Goal: Find specific fact

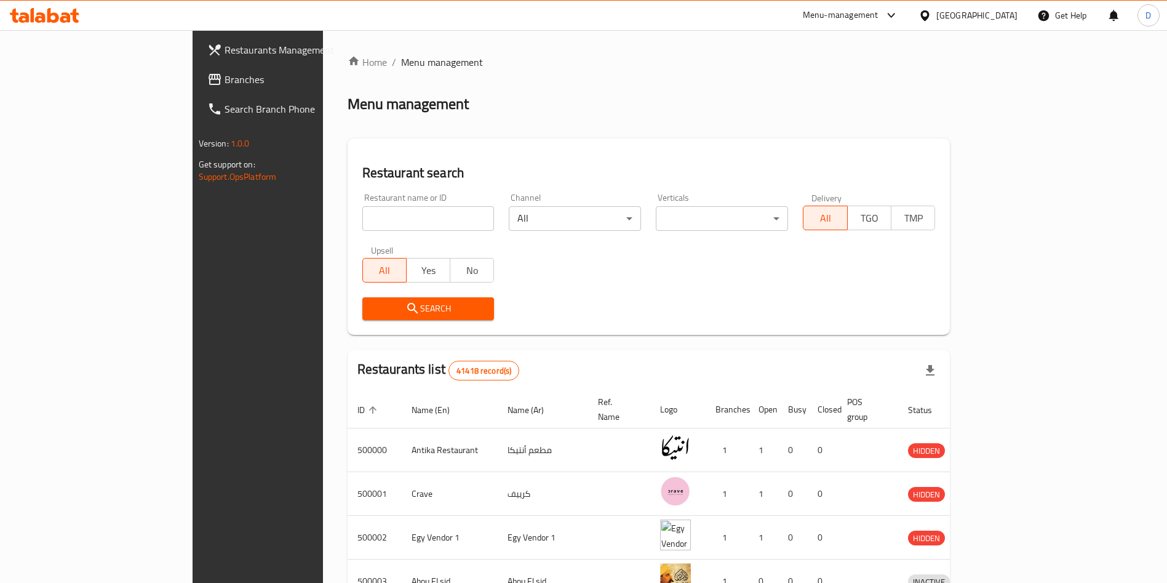
drag, startPoint x: 0, startPoint y: 0, endPoint x: 324, endPoint y: 209, distance: 385.0
click at [362, 209] on input "search" at bounding box center [428, 218] width 132 height 25
type input "Ika sushi"
click at [386, 310] on span "Search" at bounding box center [428, 308] width 113 height 15
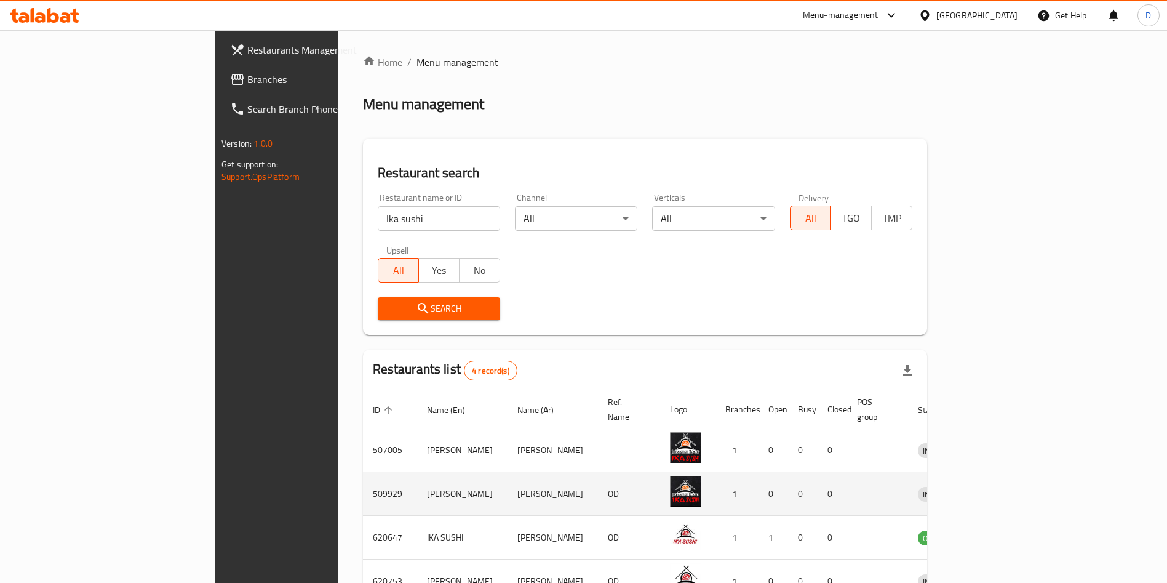
scroll to position [73, 0]
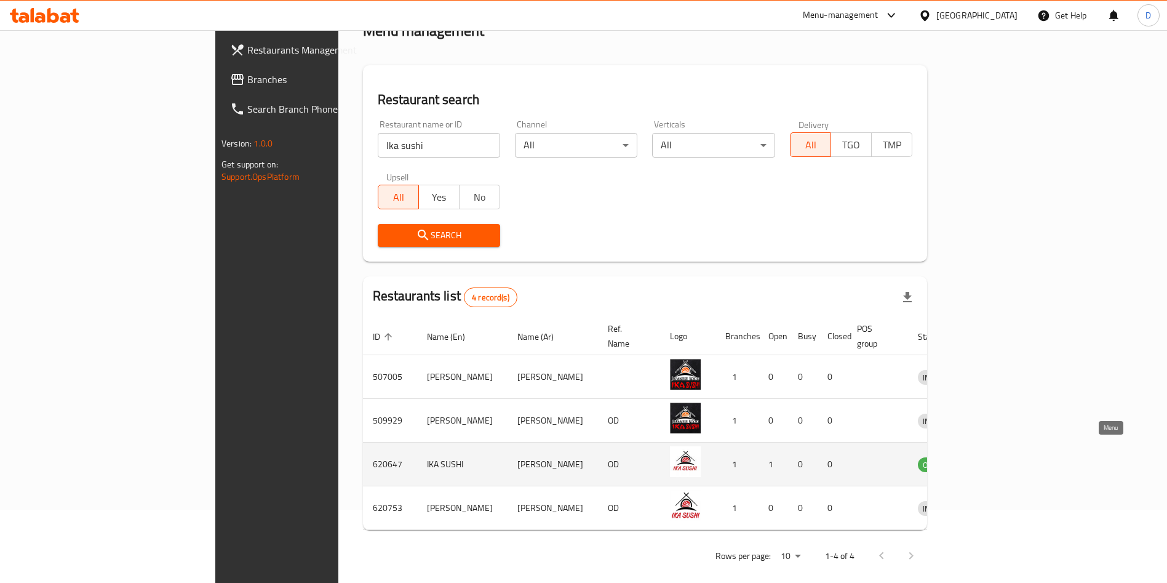
click at [1007, 456] on link "enhanced table" at bounding box center [995, 463] width 23 height 15
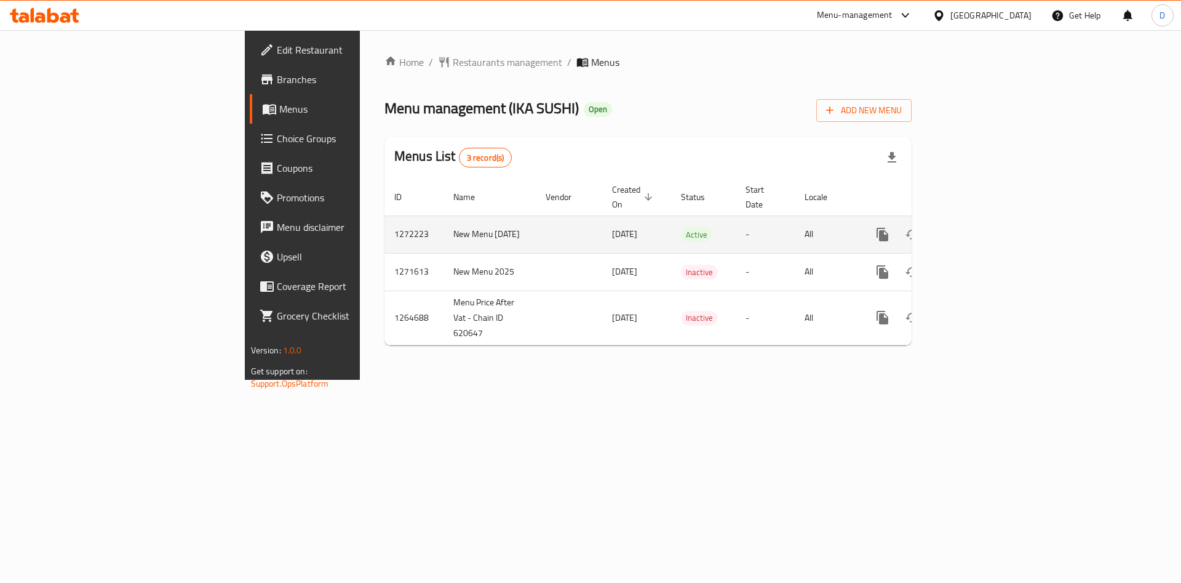
click at [979, 227] on icon "enhanced table" at bounding box center [971, 234] width 15 height 15
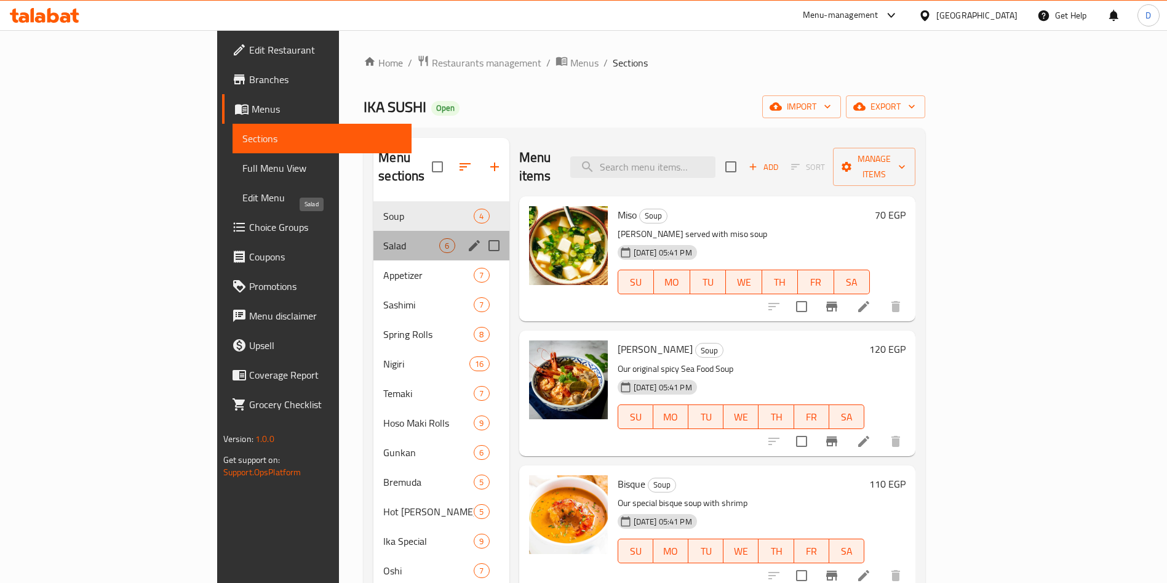
click at [383, 238] on span "Salad" at bounding box center [411, 245] width 56 height 15
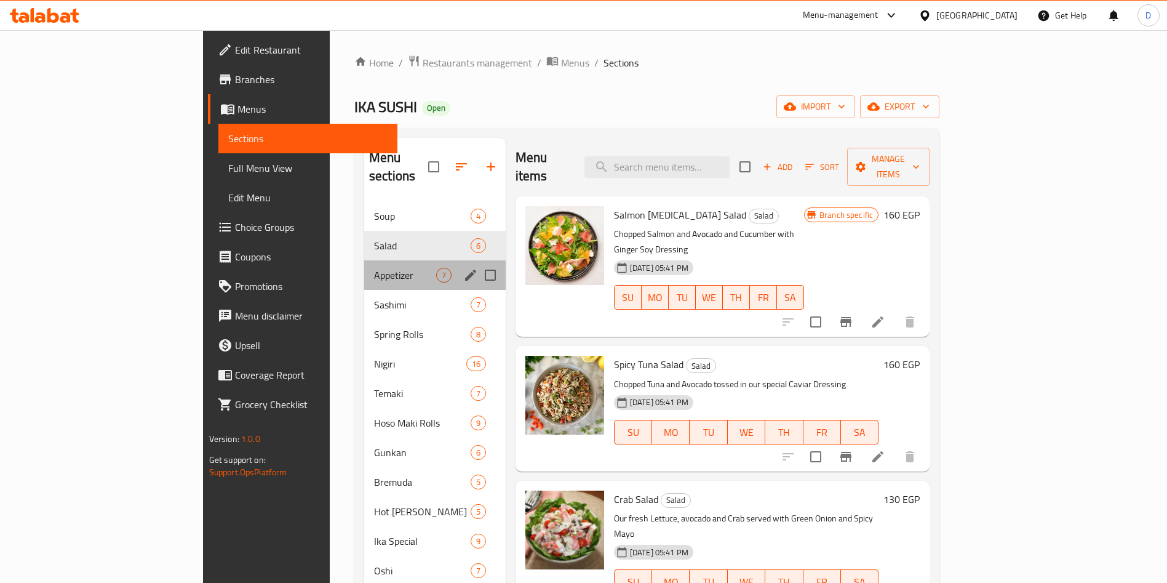
click at [364, 264] on div "Appetizer 7" at bounding box center [434, 275] width 141 height 30
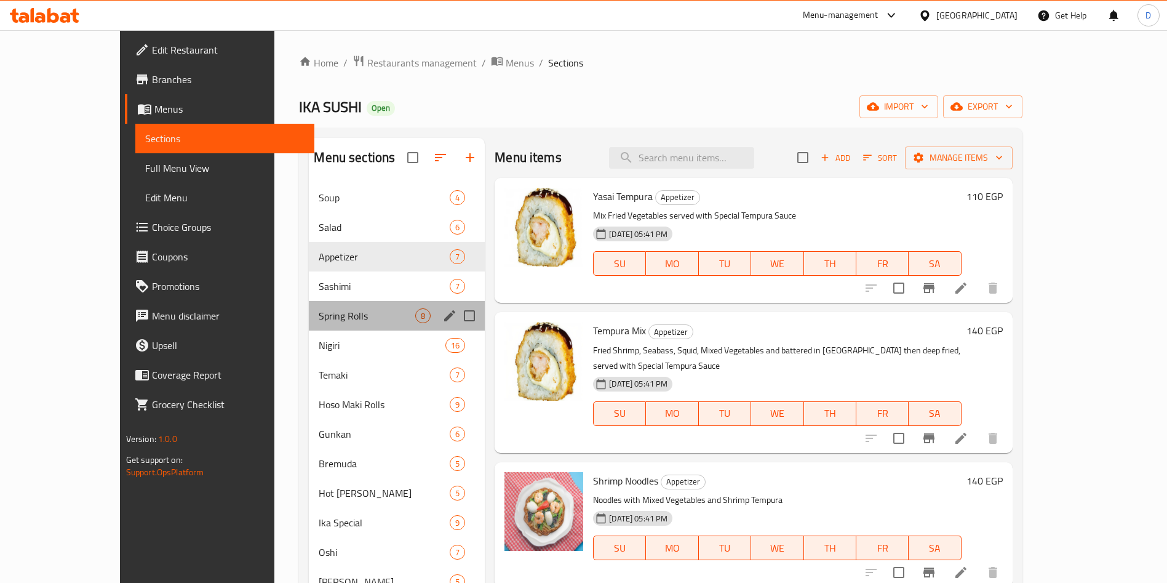
click at [309, 304] on div "Spring Rolls 8" at bounding box center [397, 316] width 176 height 30
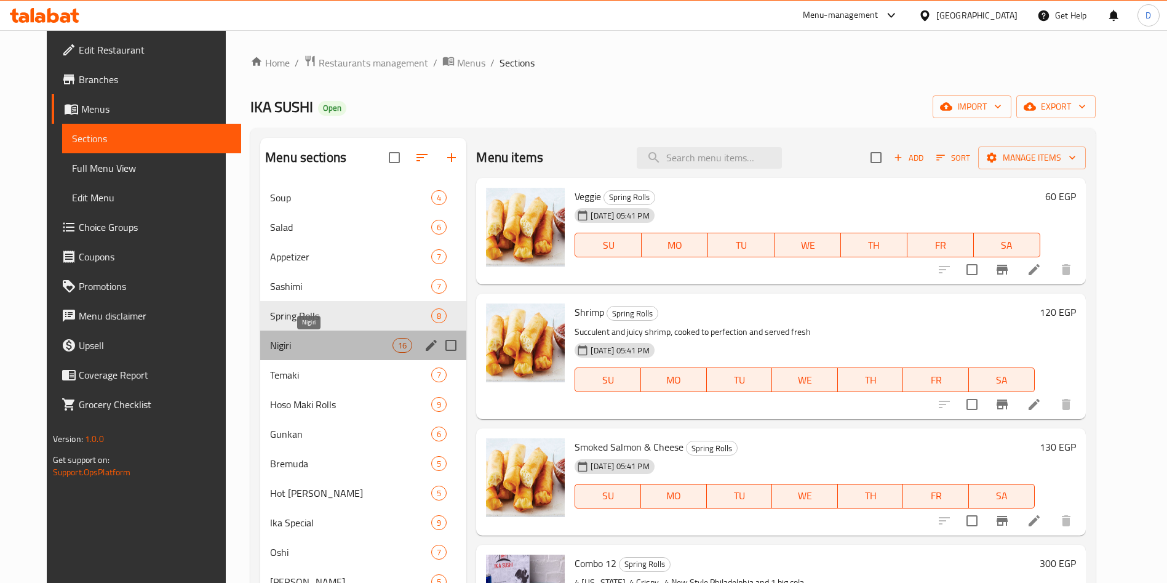
click at [321, 345] on span "Nigiri" at bounding box center [331, 345] width 122 height 15
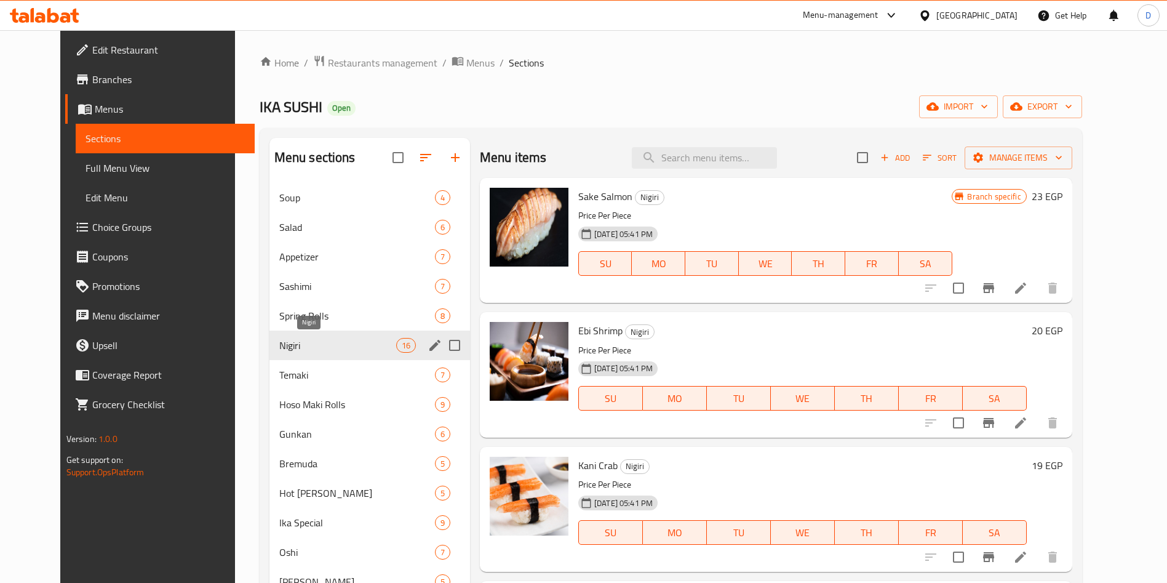
scroll to position [201, 0]
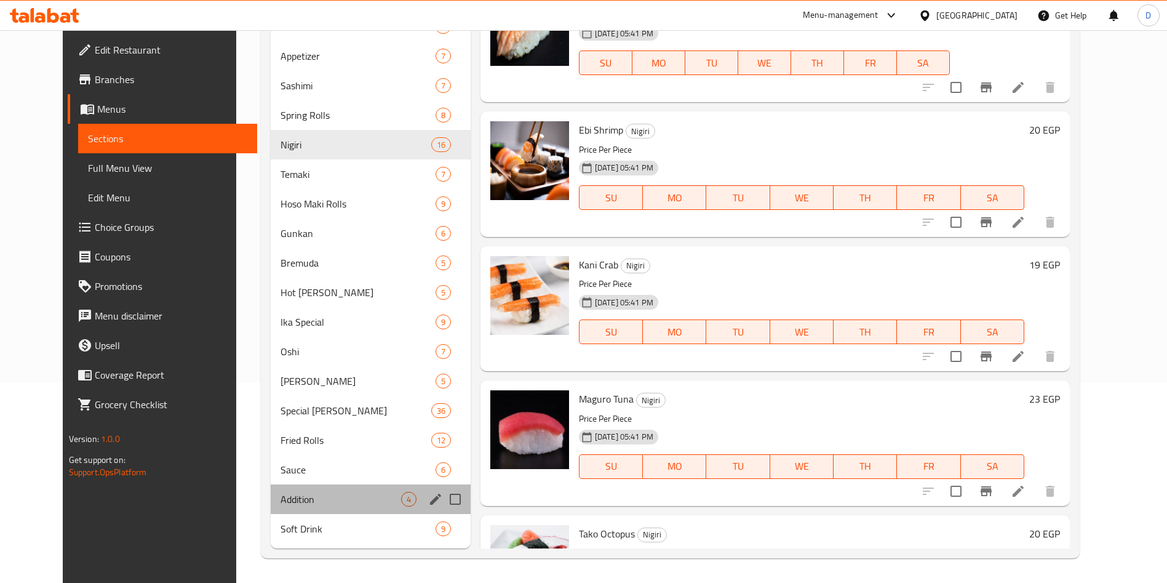
click at [320, 485] on div "Addition 4" at bounding box center [371, 499] width 200 height 30
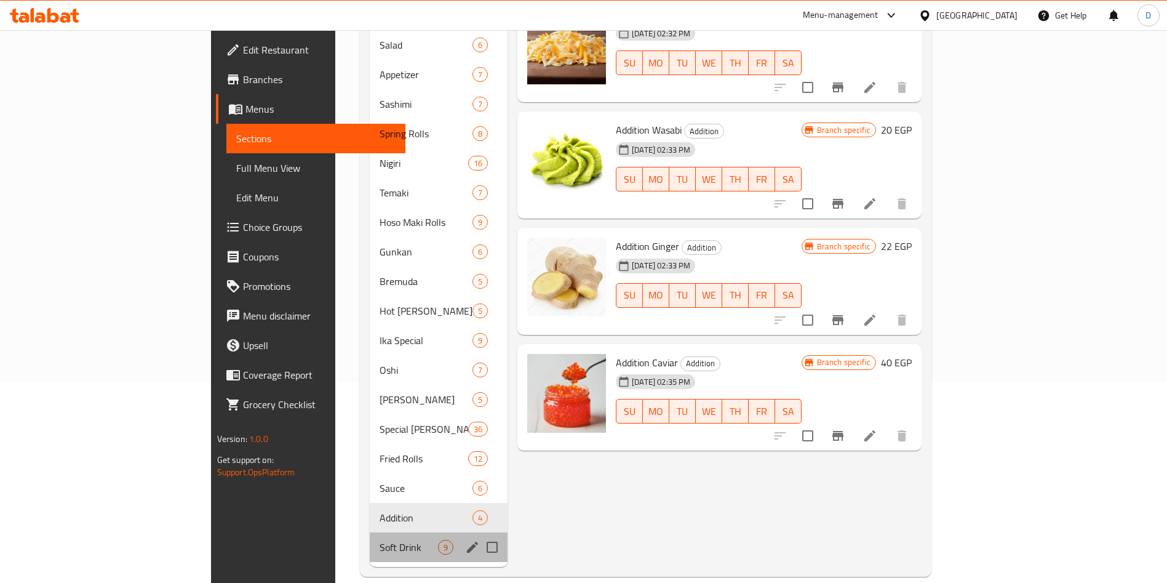
click at [370, 532] on div "Soft Drink 9" at bounding box center [439, 547] width 138 height 30
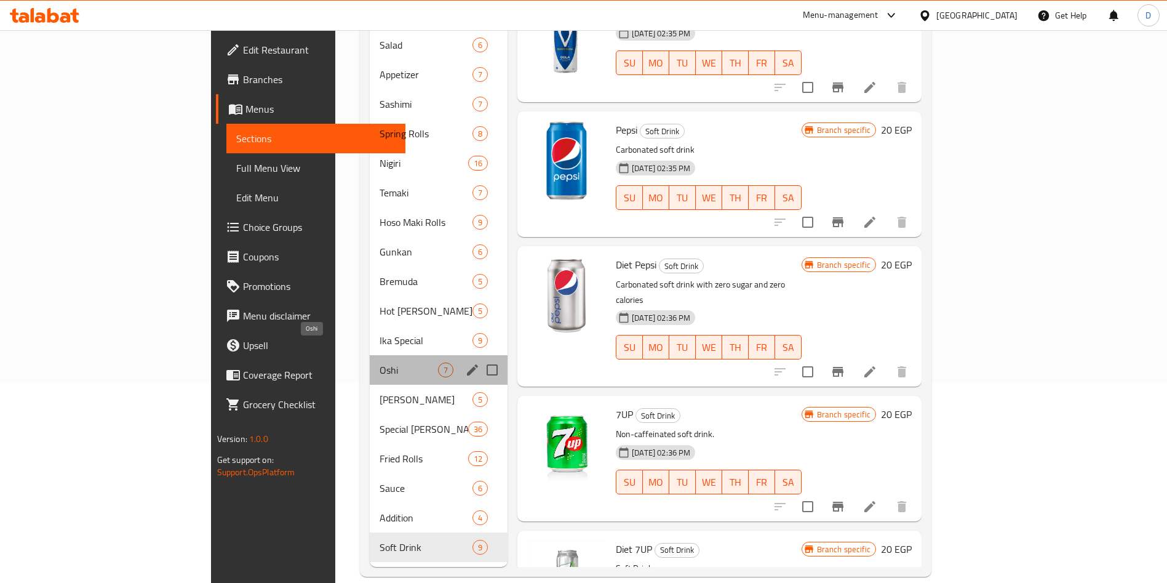
click at [380, 362] on span "Oshi" at bounding box center [409, 369] width 58 height 15
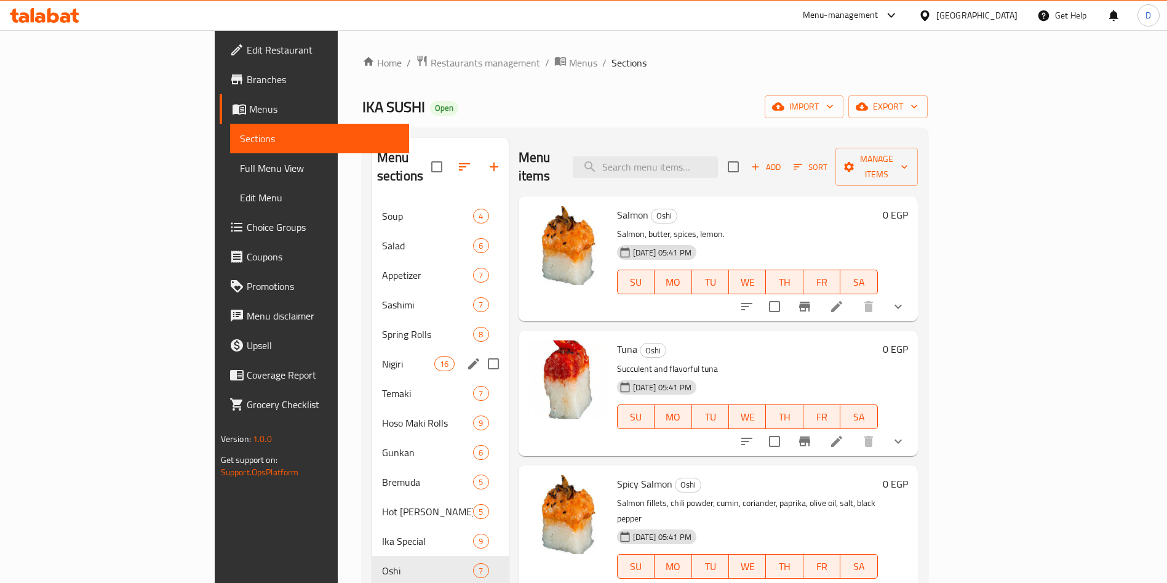
scroll to position [201, 0]
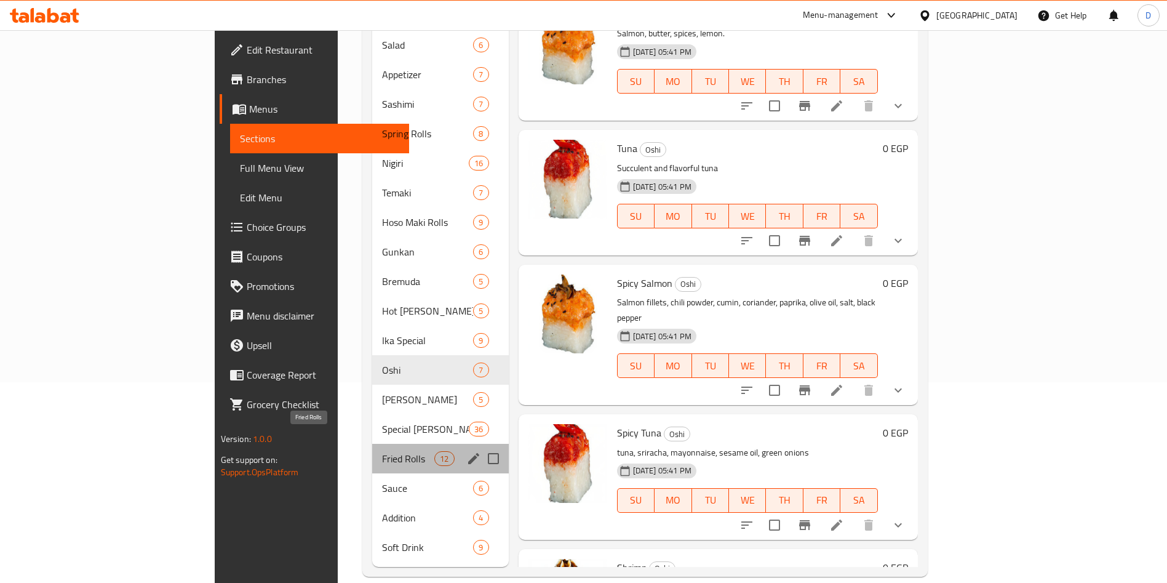
click at [382, 451] on span "Fried Rolls" at bounding box center [408, 458] width 52 height 15
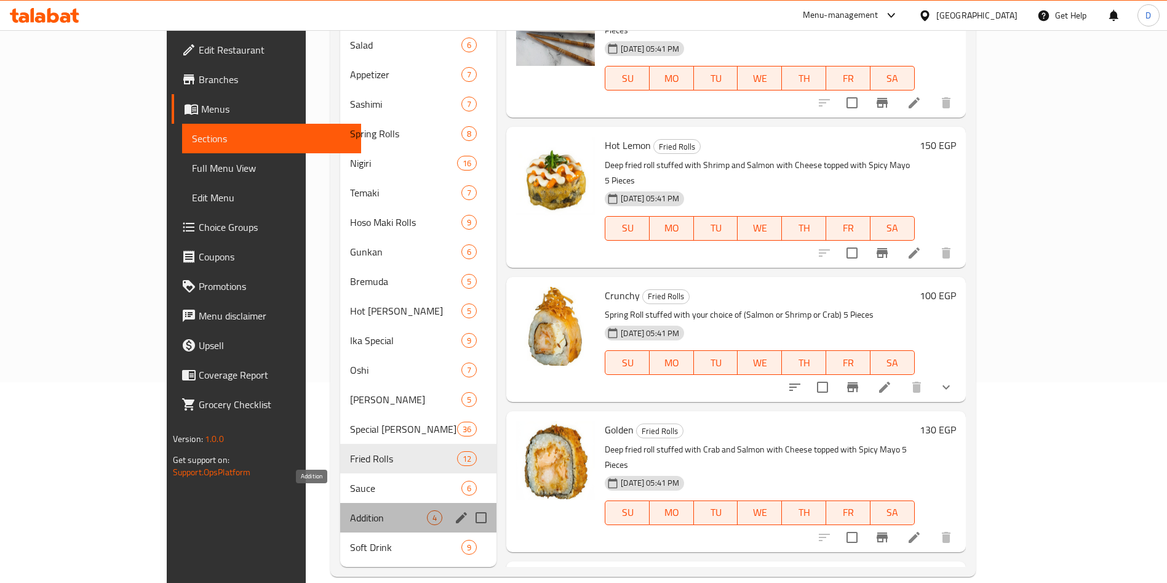
click at [350, 510] on span "Addition" at bounding box center [388, 517] width 77 height 15
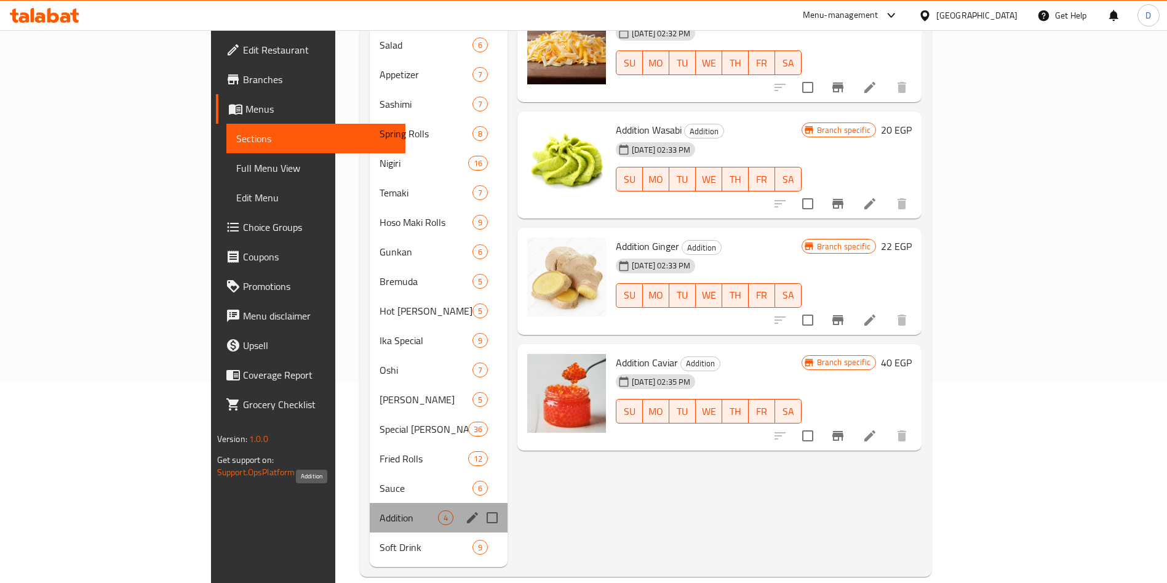
click at [380, 510] on span "Addition" at bounding box center [409, 517] width 58 height 15
click at [370, 296] on div "Hot [PERSON_NAME] 5" at bounding box center [439, 311] width 138 height 30
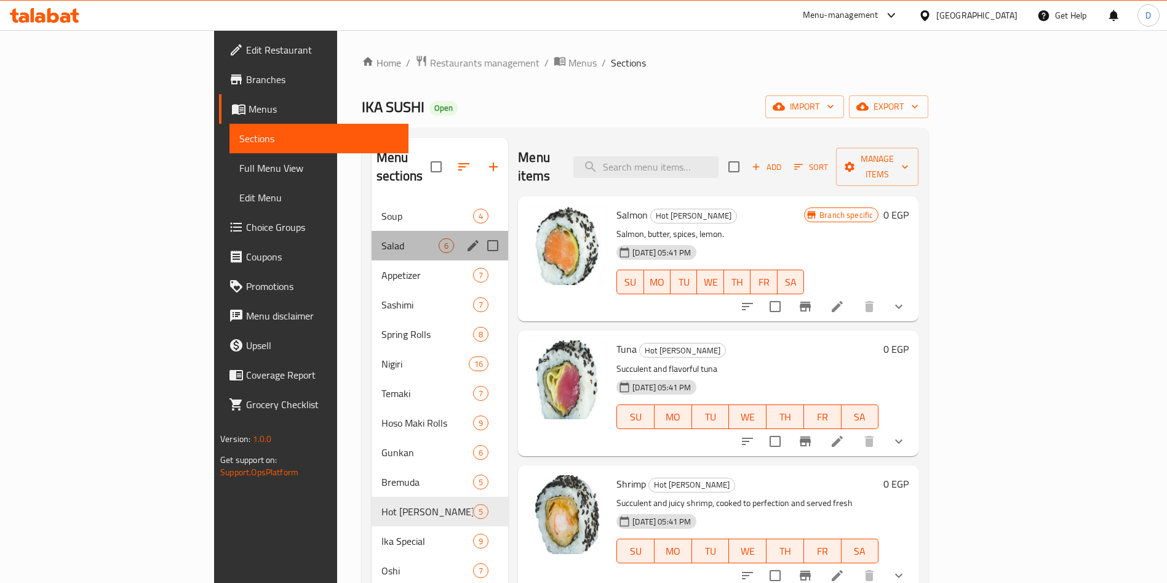
click at [372, 231] on div "Salad 6" at bounding box center [440, 246] width 137 height 30
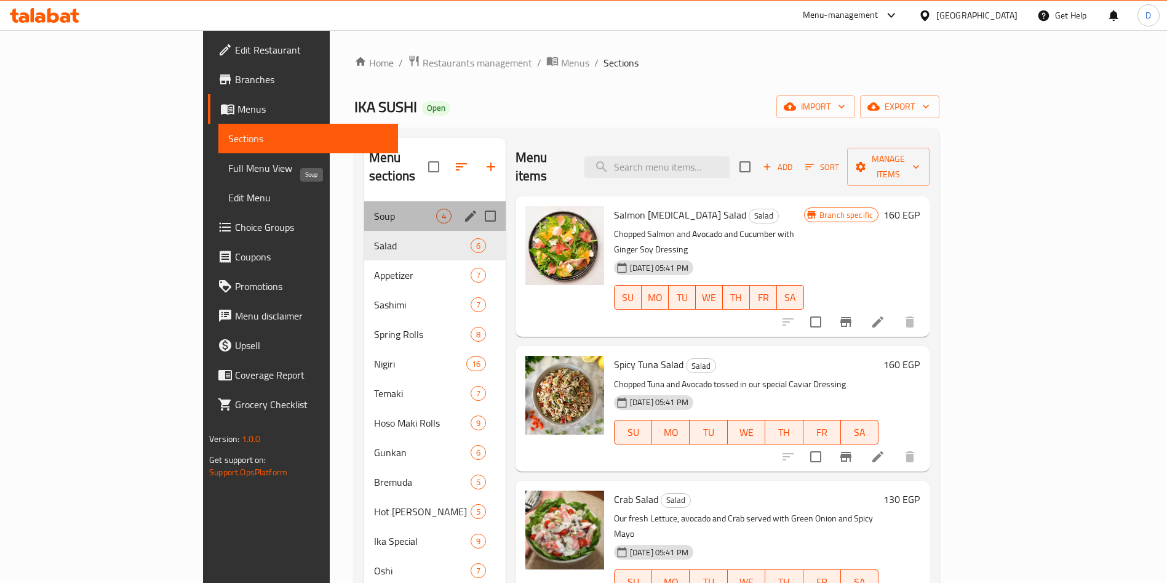
click at [374, 209] on span "Soup" at bounding box center [405, 216] width 62 height 15
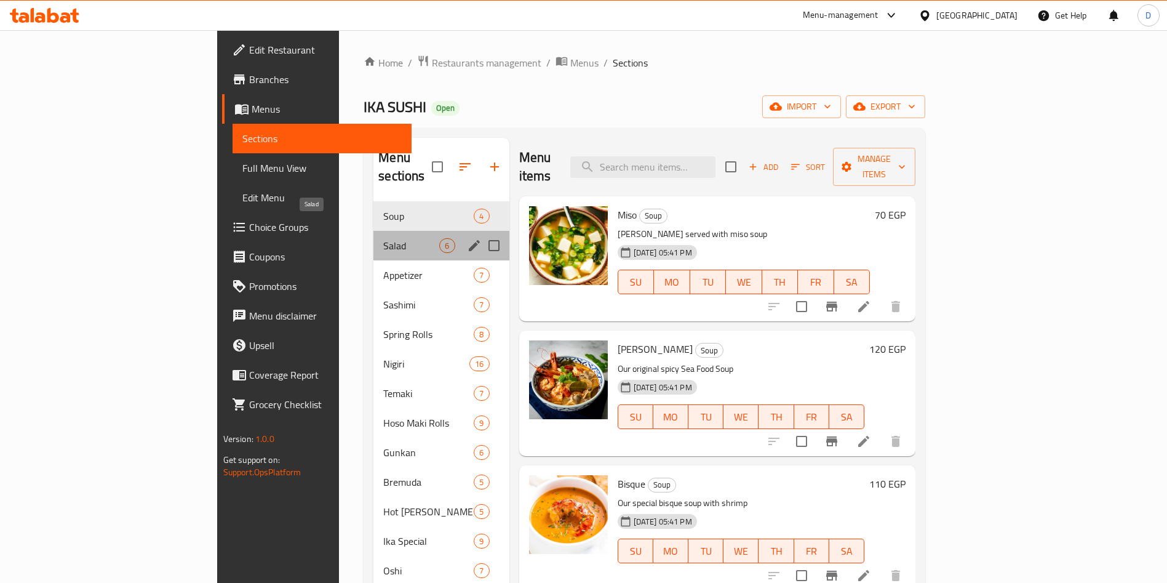
click at [383, 238] on span "Salad" at bounding box center [411, 245] width 56 height 15
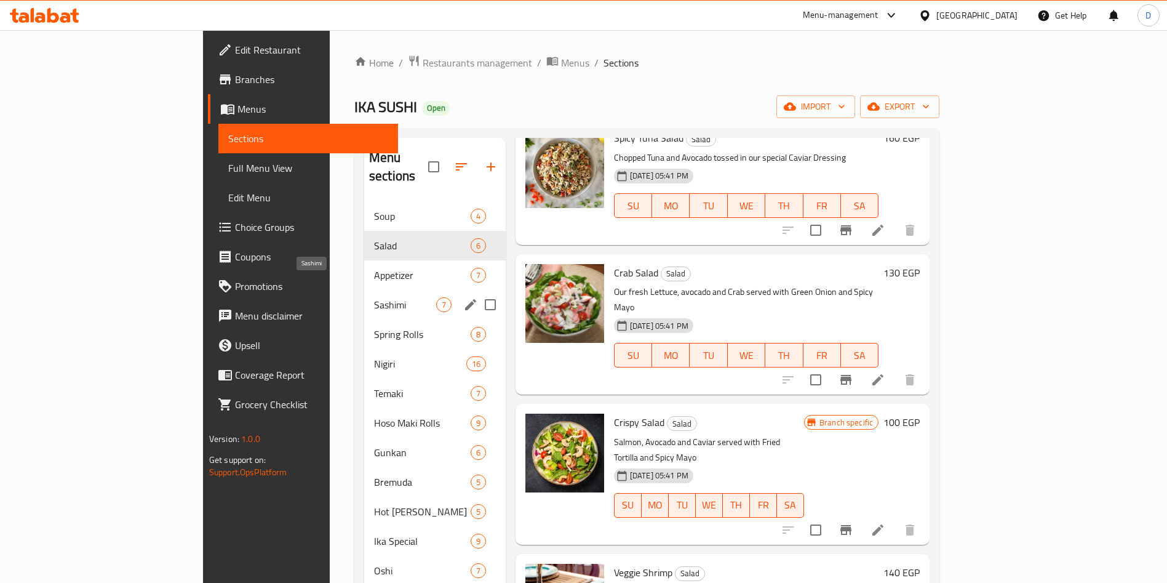
click at [374, 297] on span "Sashimi" at bounding box center [405, 304] width 62 height 15
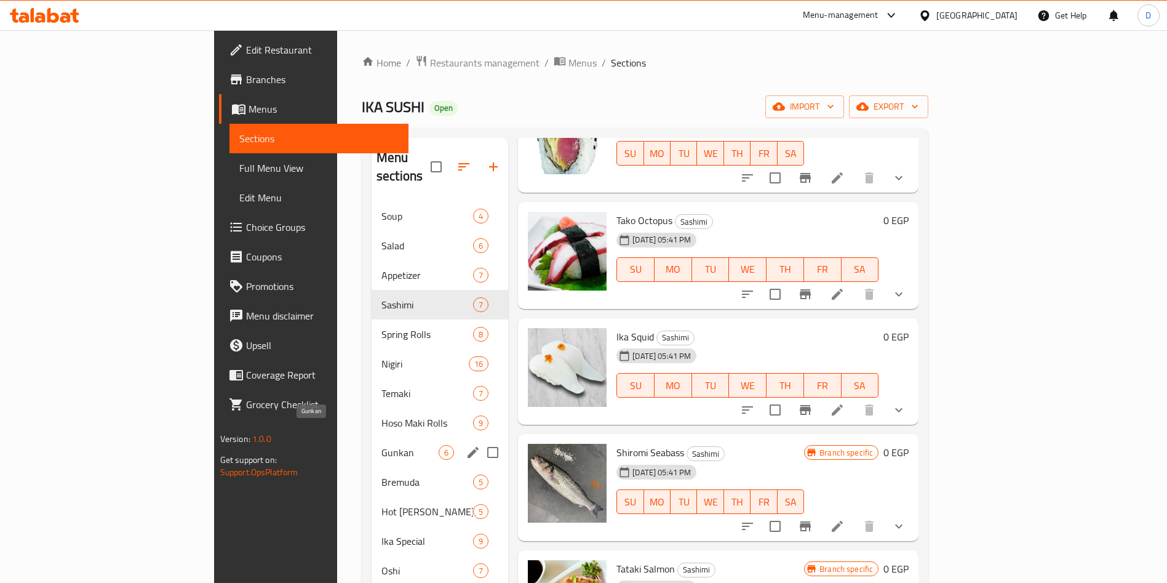
scroll to position [201, 0]
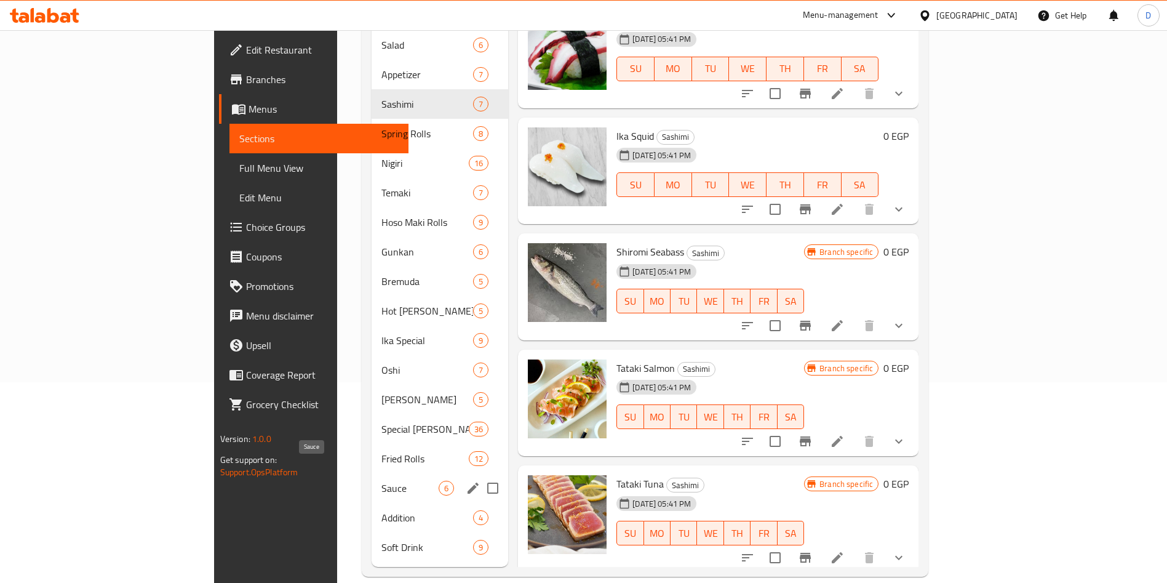
click at [381, 480] on span "Sauce" at bounding box center [409, 487] width 57 height 15
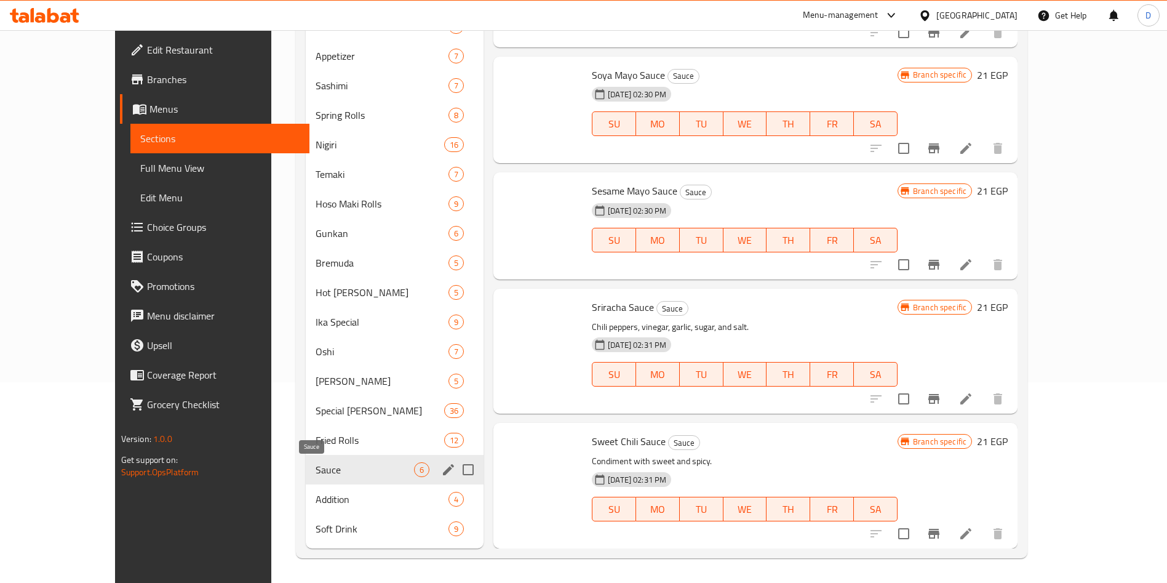
scroll to position [189, 0]
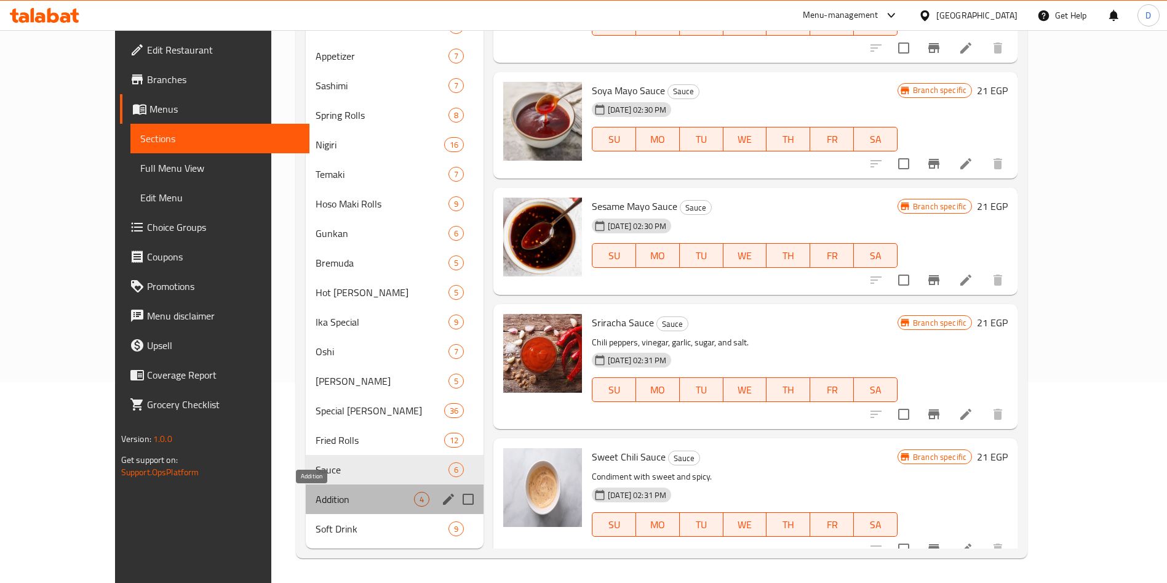
click at [342, 492] on span "Addition" at bounding box center [365, 499] width 98 height 15
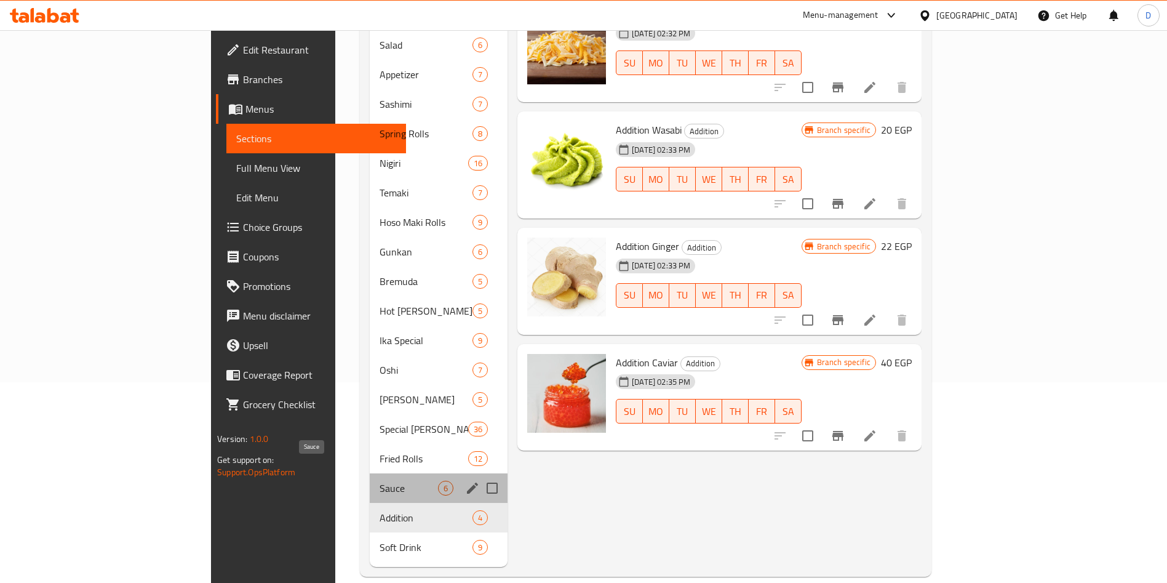
click at [380, 480] on span "Sauce" at bounding box center [409, 487] width 58 height 15
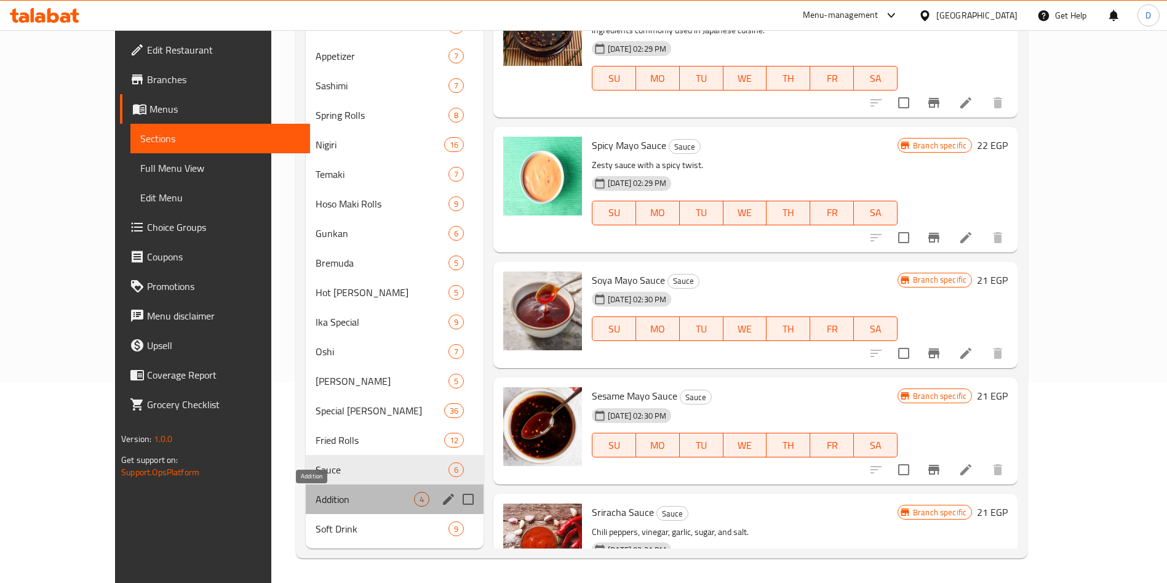
click at [342, 496] on span "Addition" at bounding box center [365, 499] width 98 height 15
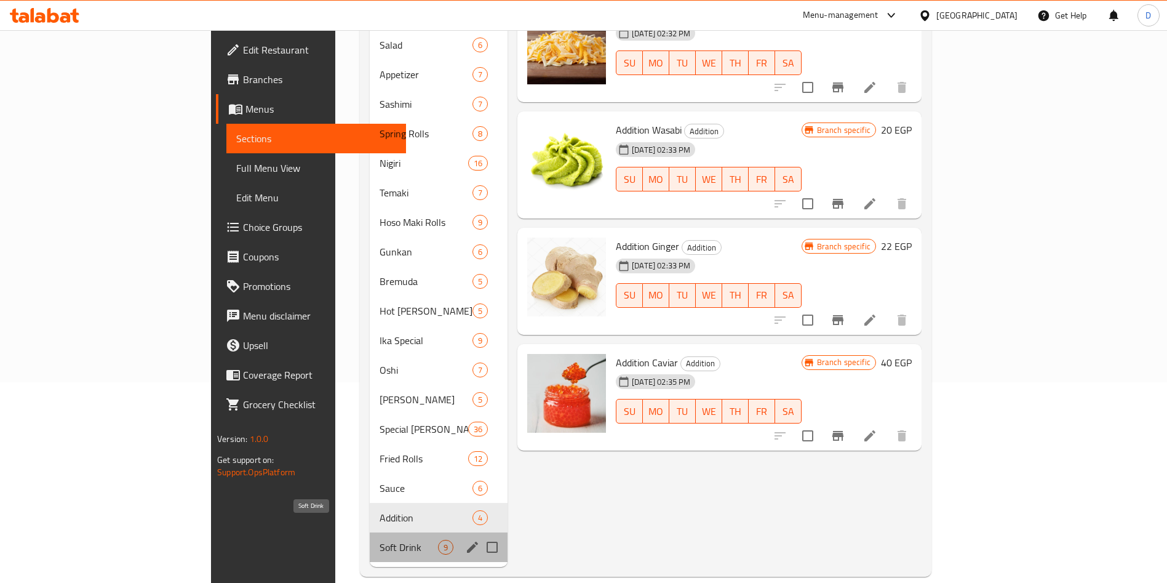
click at [380, 540] on span "Soft Drink" at bounding box center [409, 547] width 58 height 15
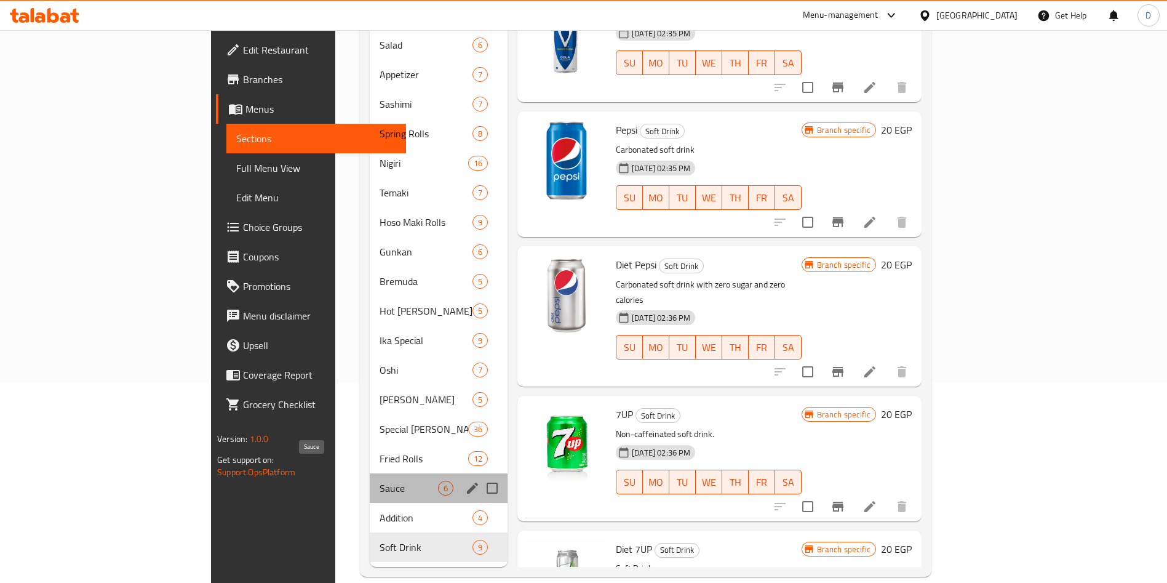
click at [380, 480] on span "Sauce" at bounding box center [409, 487] width 58 height 15
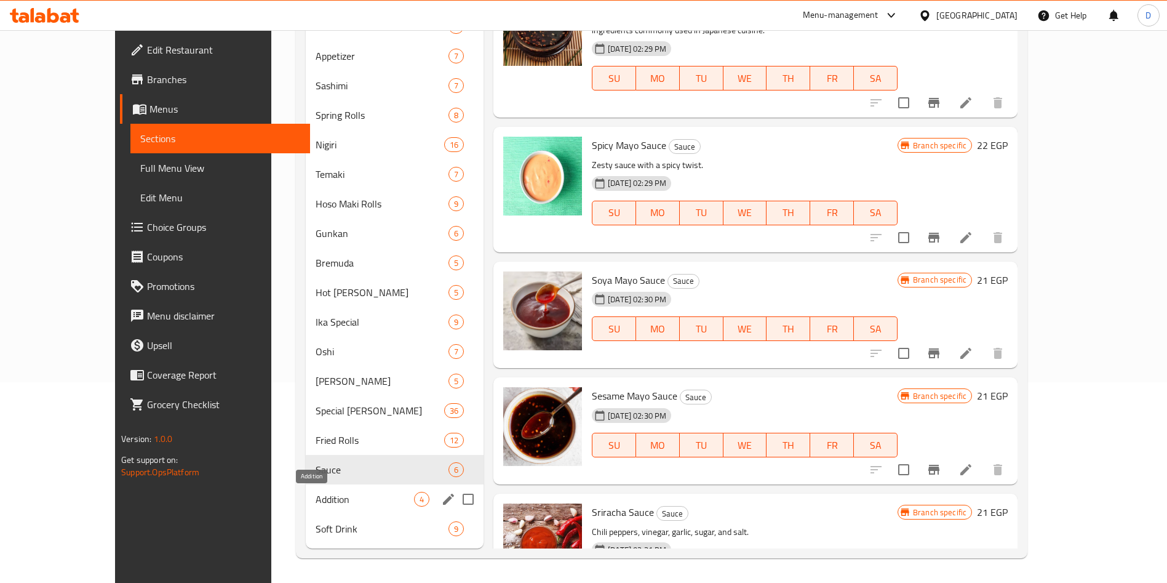
click at [324, 493] on span "Addition" at bounding box center [365, 499] width 98 height 15
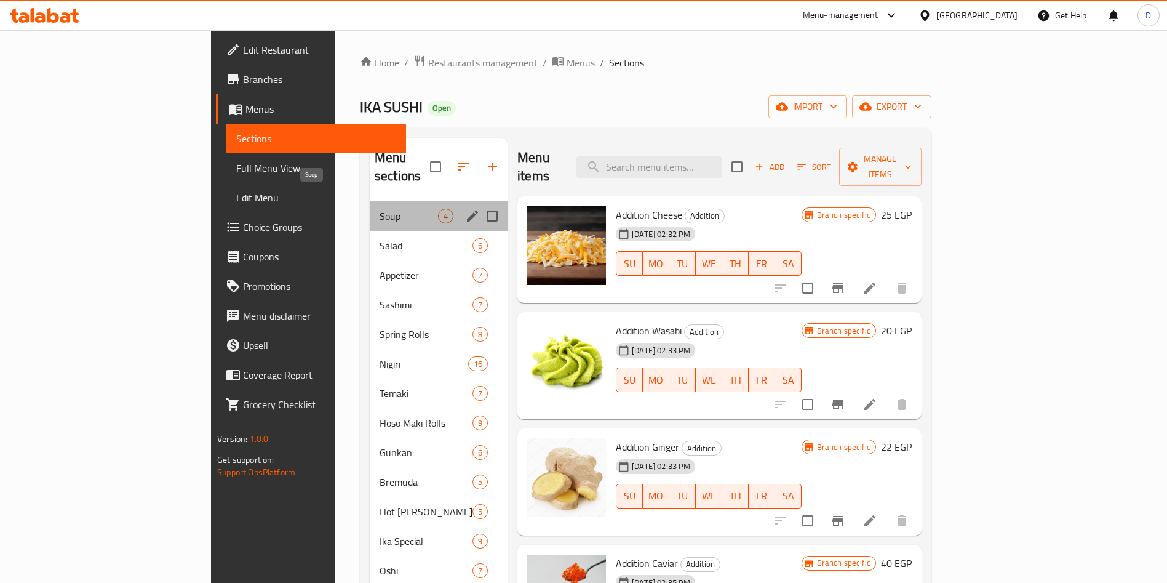
click at [380, 209] on span "Soup" at bounding box center [409, 216] width 58 height 15
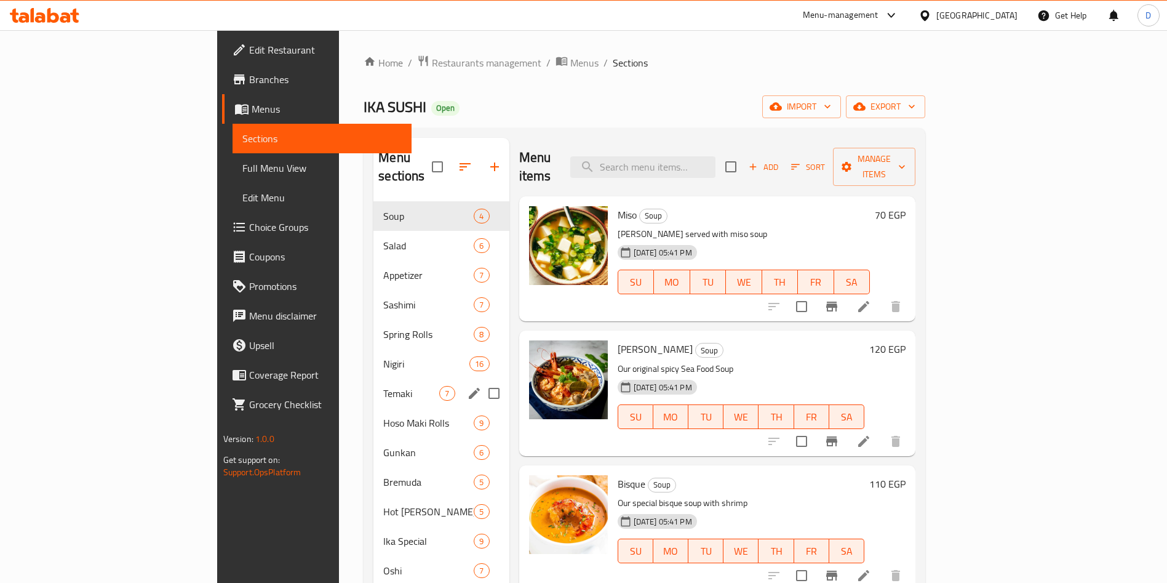
scroll to position [201, 0]
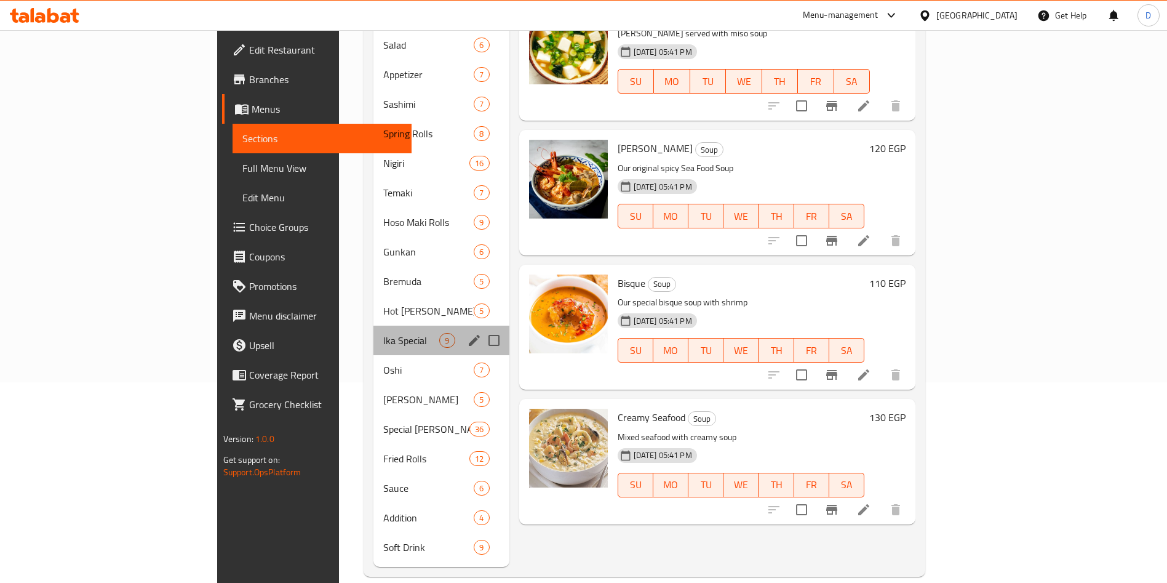
click at [373, 335] on div "Ika Special 9" at bounding box center [440, 340] width 135 height 30
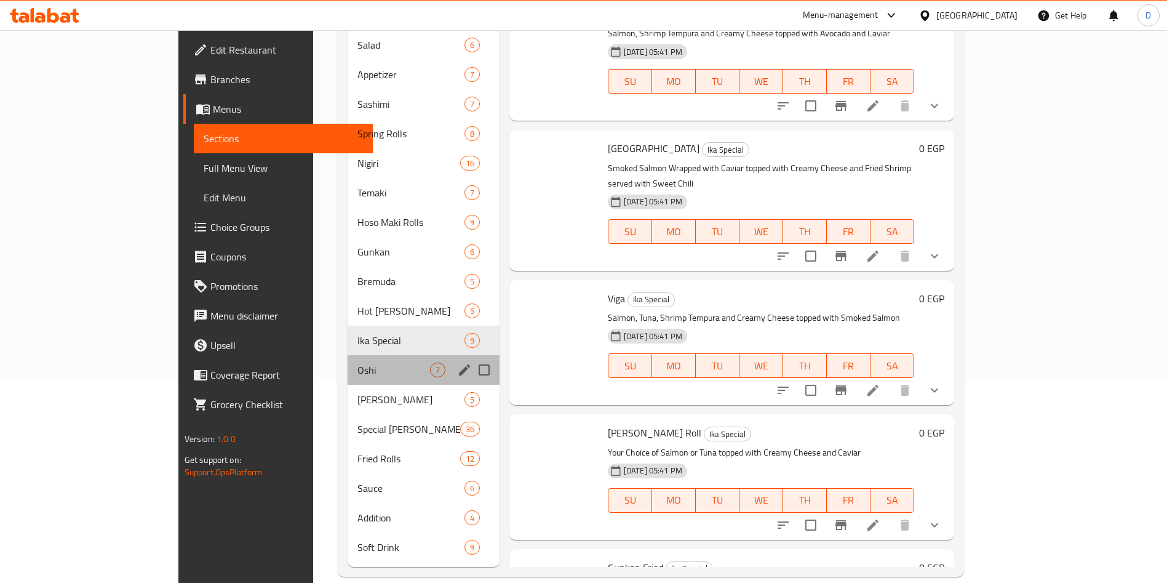
click at [348, 362] on div "Oshi 7" at bounding box center [423, 370] width 151 height 30
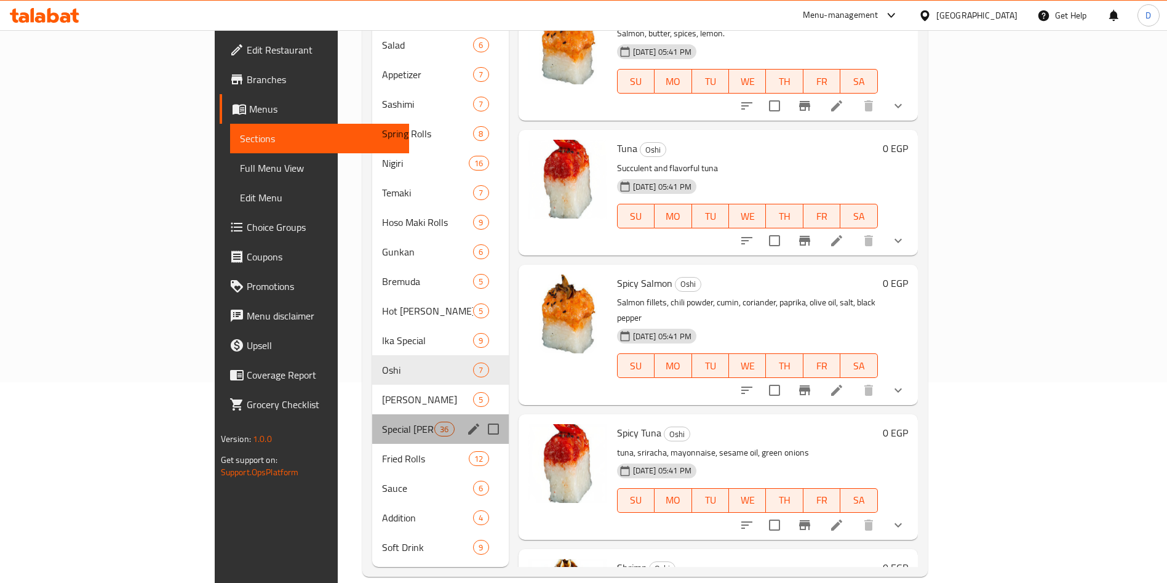
click at [372, 414] on div "Special [PERSON_NAME] 36" at bounding box center [440, 429] width 137 height 30
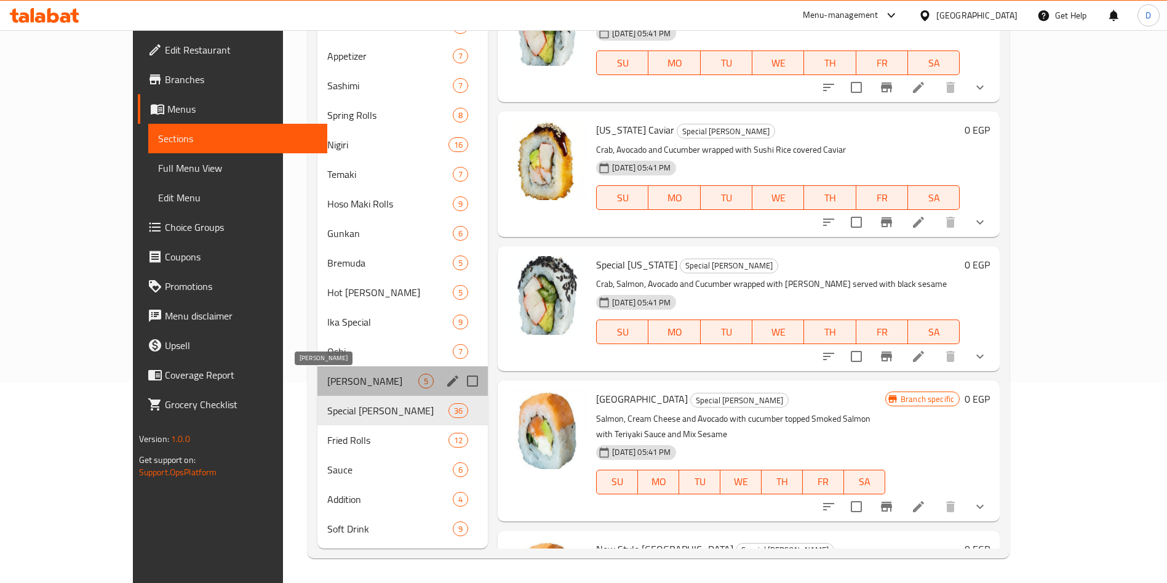
click at [327, 379] on span "[PERSON_NAME]" at bounding box center [372, 380] width 91 height 15
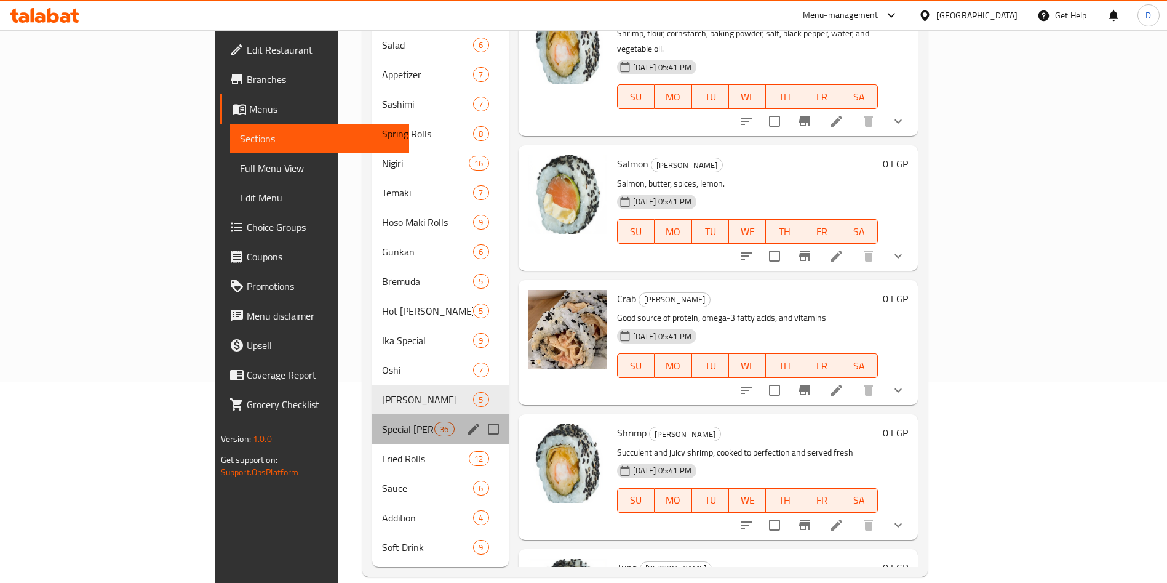
click at [372, 422] on div "Special [PERSON_NAME] 36" at bounding box center [440, 429] width 137 height 30
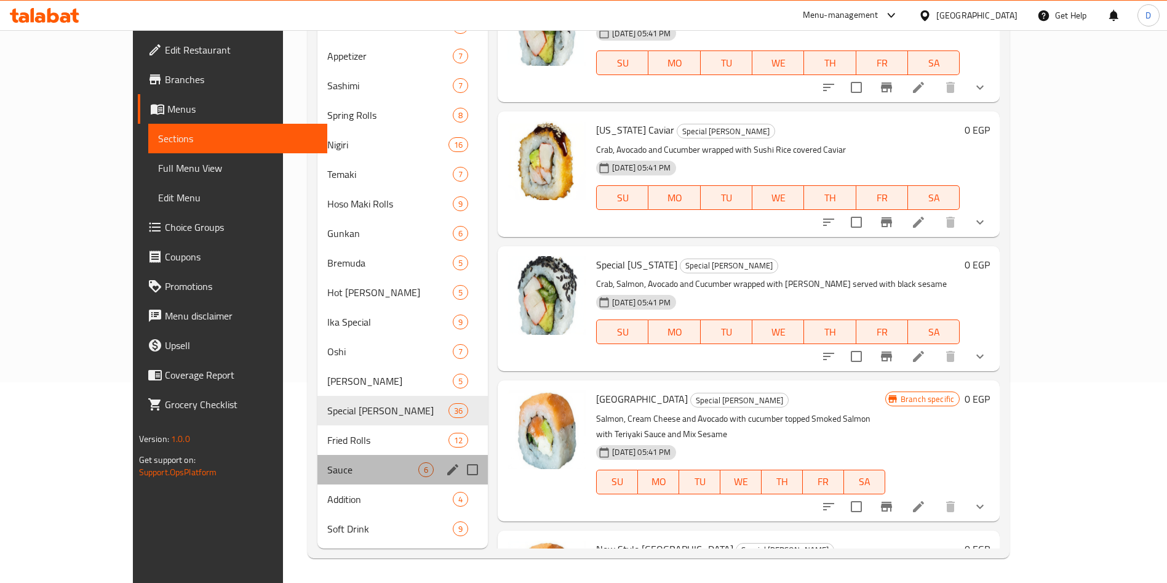
click at [327, 459] on div "Sauce 6" at bounding box center [402, 470] width 170 height 30
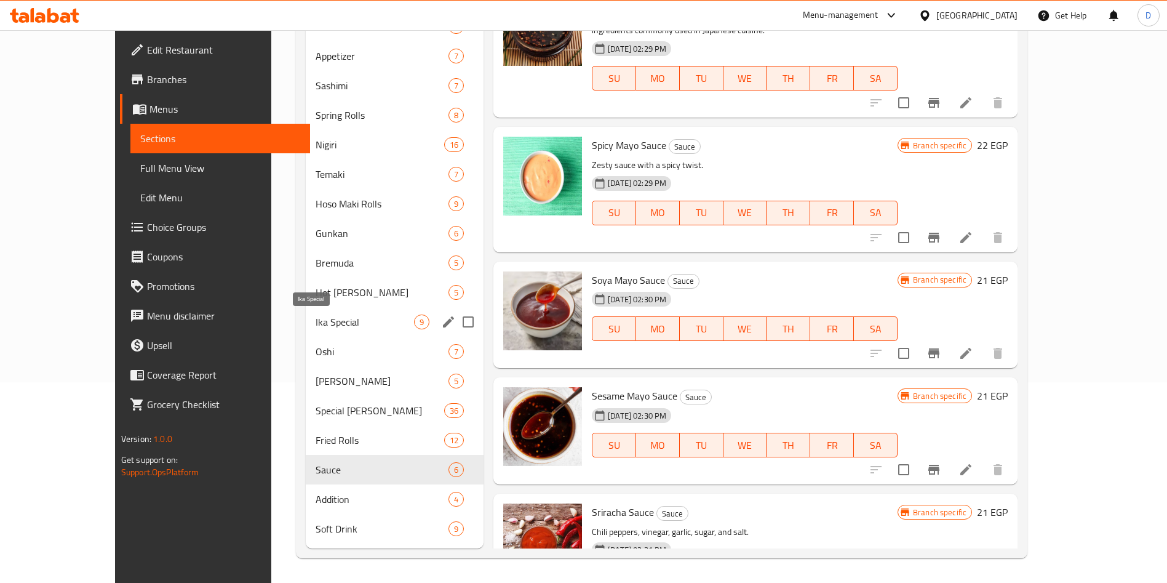
click at [318, 327] on span "Ika Special" at bounding box center [365, 321] width 98 height 15
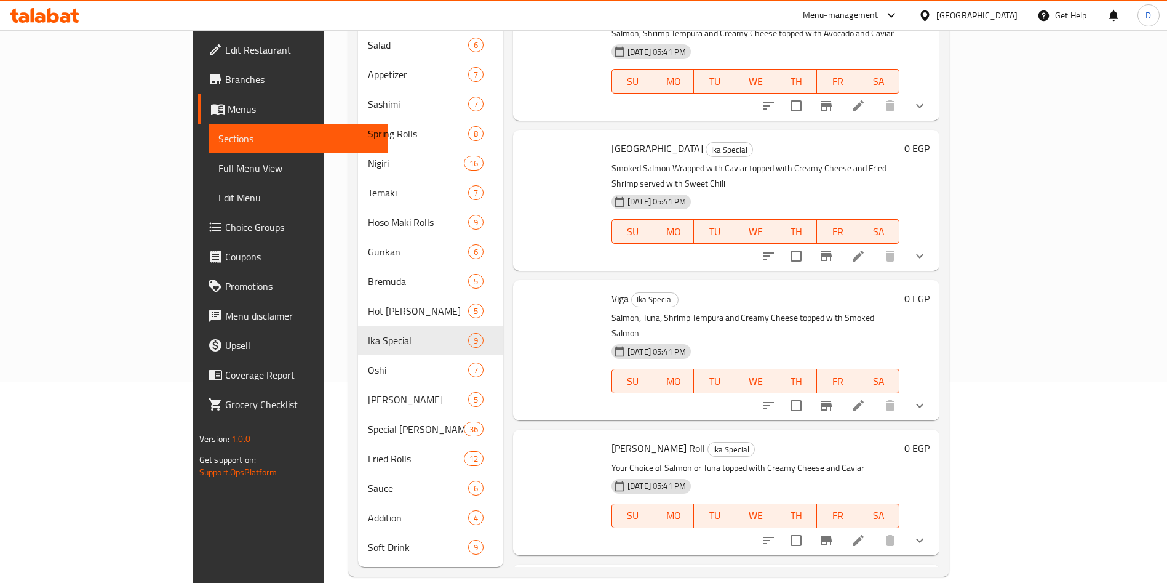
scroll to position [679, 0]
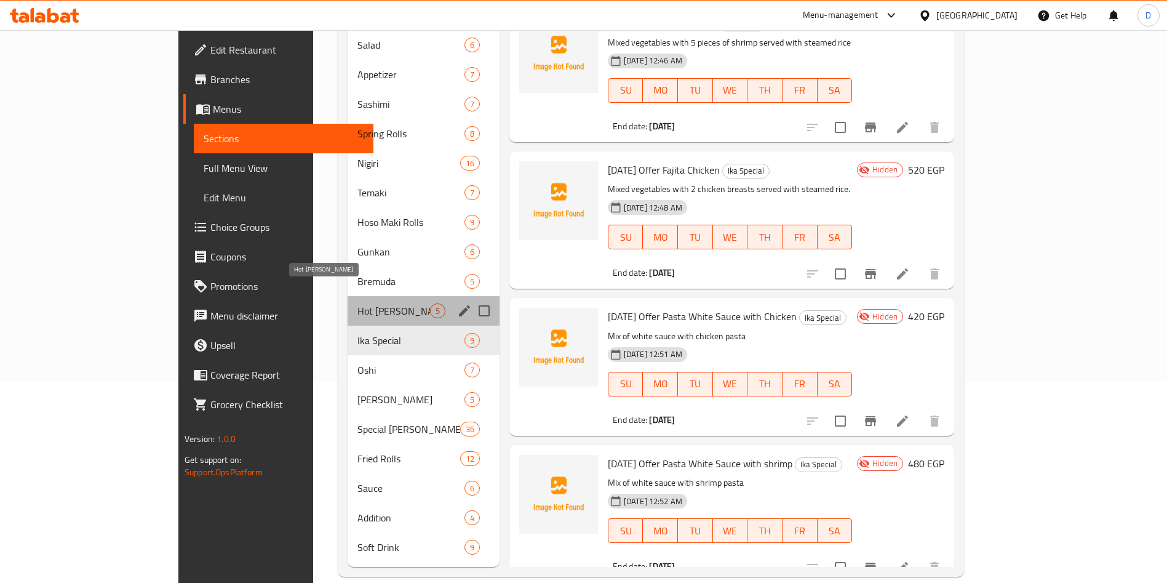
click at [357, 303] on span "Hot [PERSON_NAME]" at bounding box center [393, 310] width 72 height 15
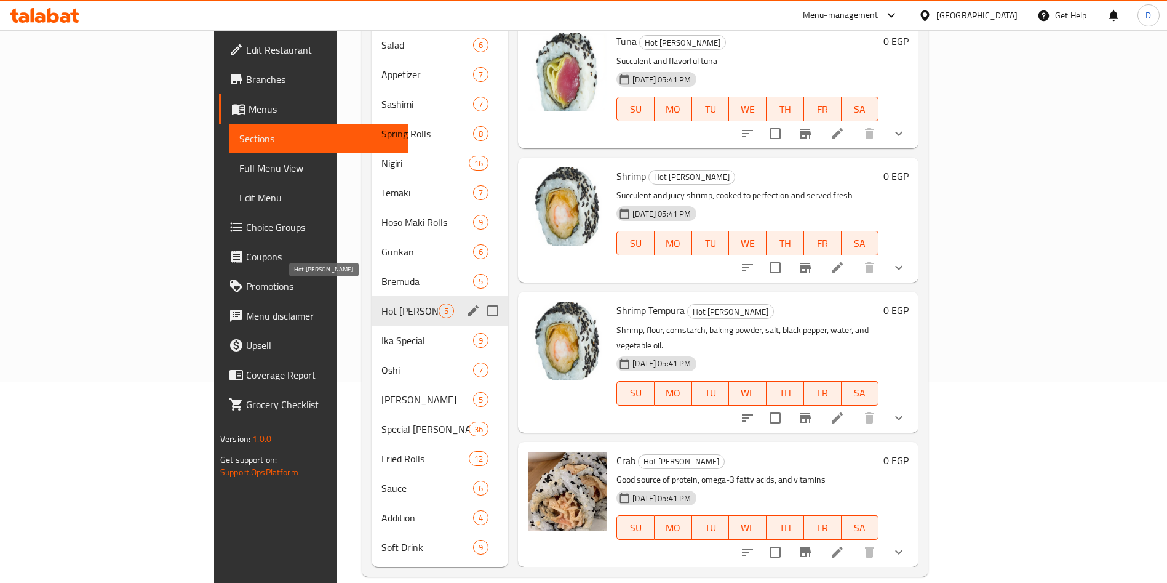
scroll to position [92, 0]
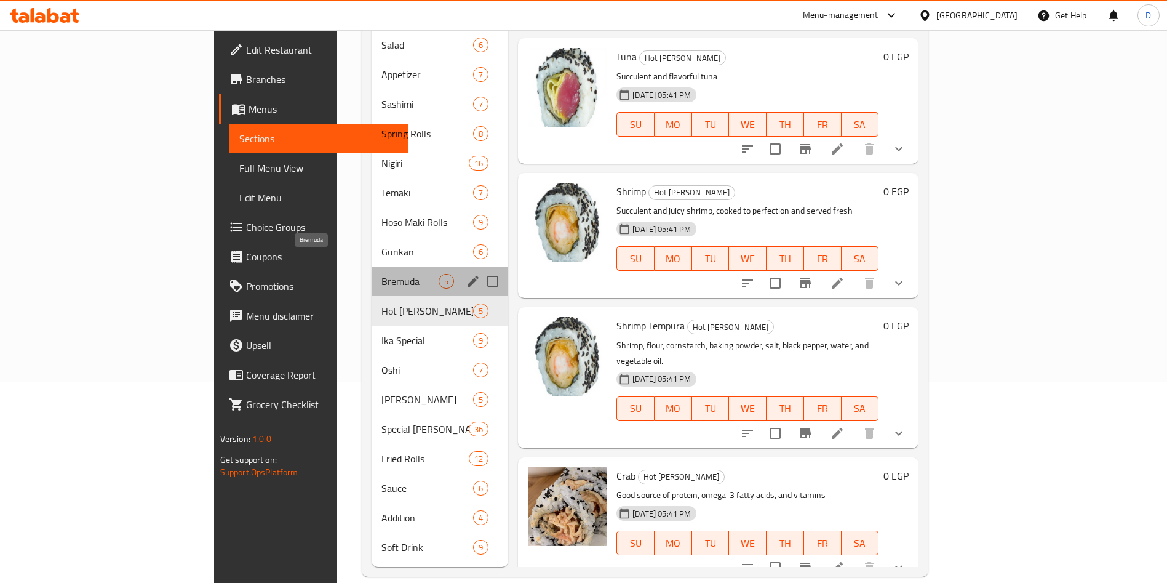
click at [381, 274] on span "Bremuda" at bounding box center [409, 281] width 57 height 15
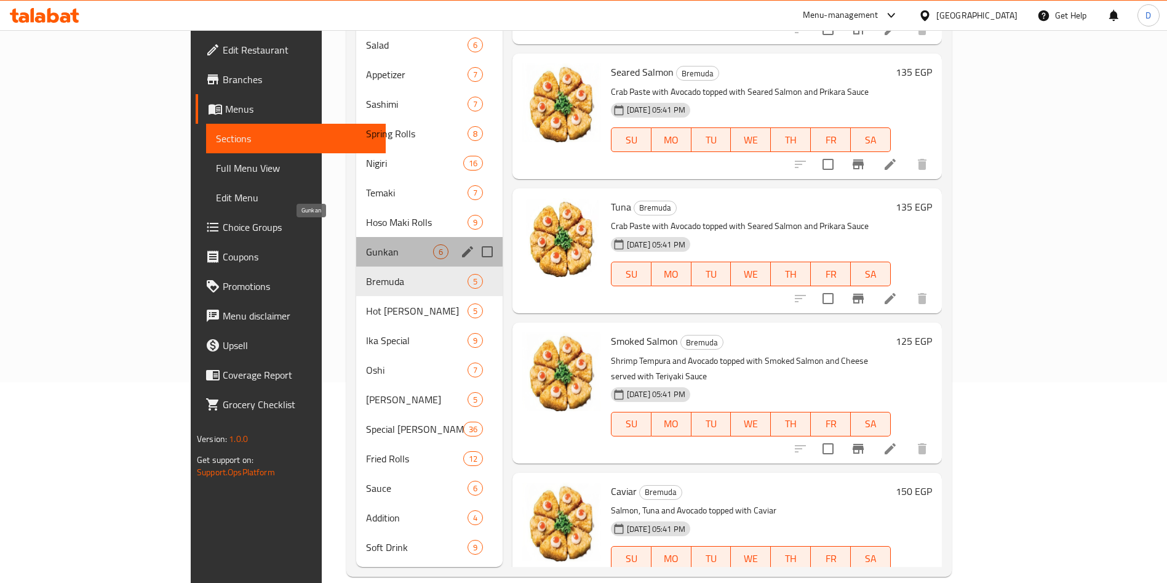
click at [366, 244] on span "Gunkan" at bounding box center [399, 251] width 67 height 15
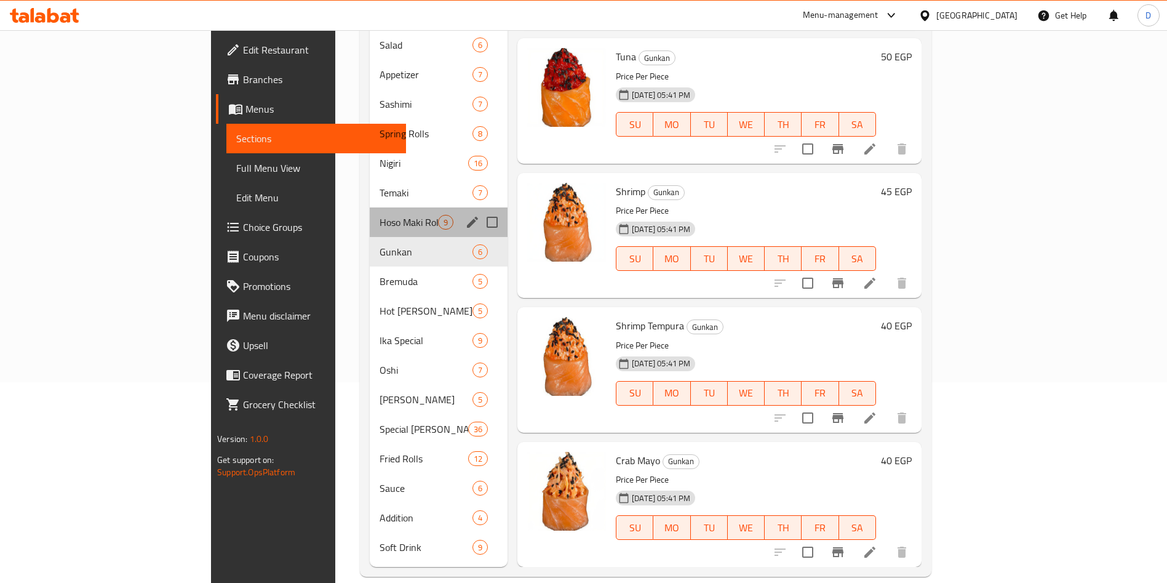
click at [370, 207] on div "Hoso [PERSON_NAME] Rolls 9" at bounding box center [439, 222] width 138 height 30
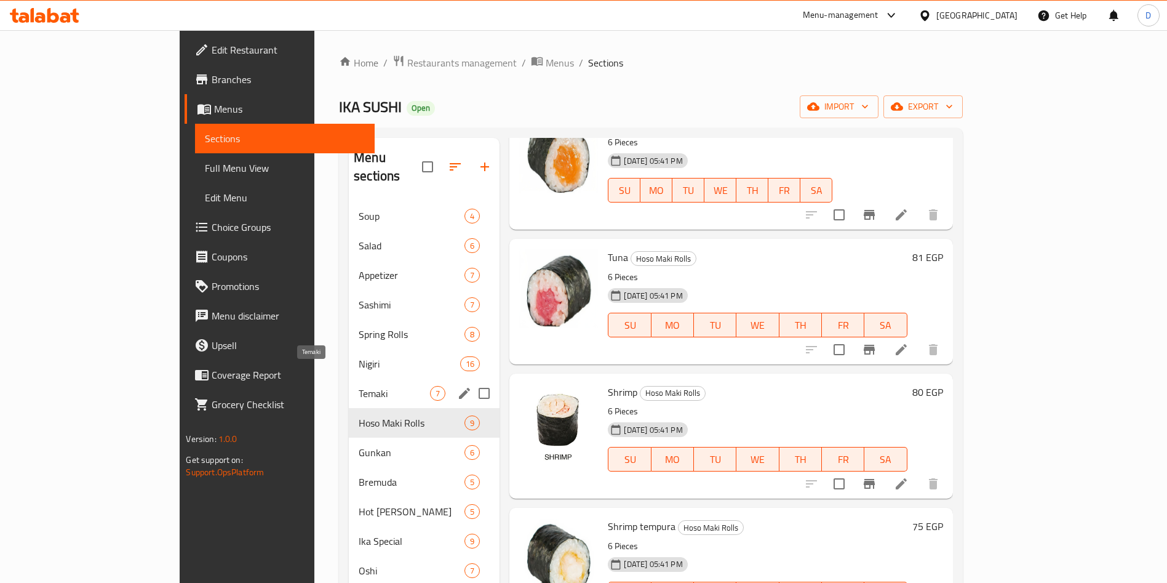
click at [359, 386] on span "Temaki" at bounding box center [394, 393] width 71 height 15
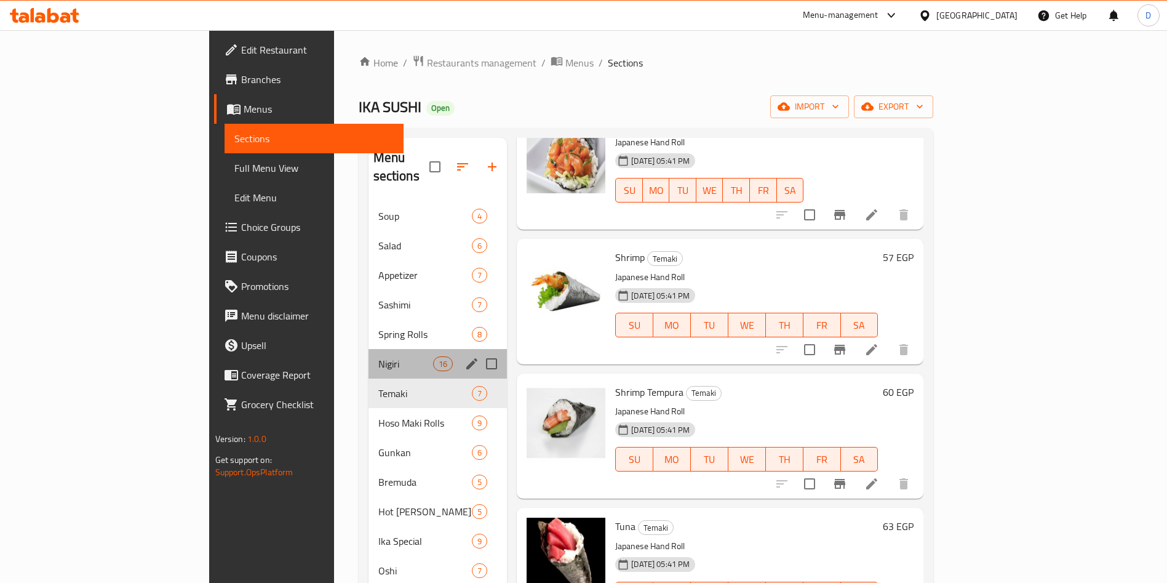
click at [369, 349] on div "Nigiri 16" at bounding box center [438, 364] width 139 height 30
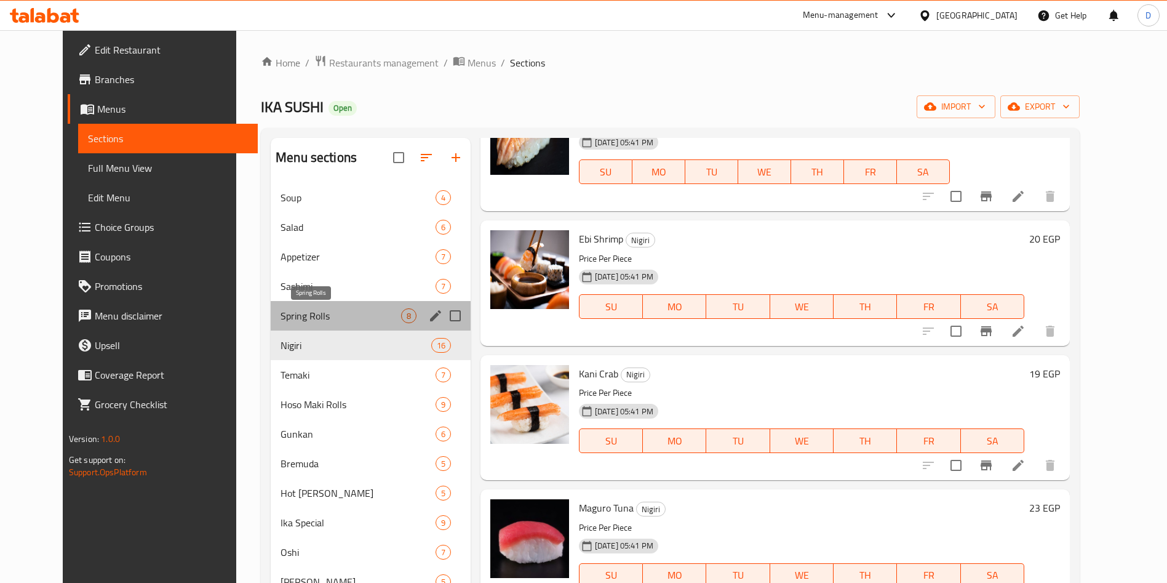
click at [291, 308] on span "Spring Rolls" at bounding box center [341, 315] width 121 height 15
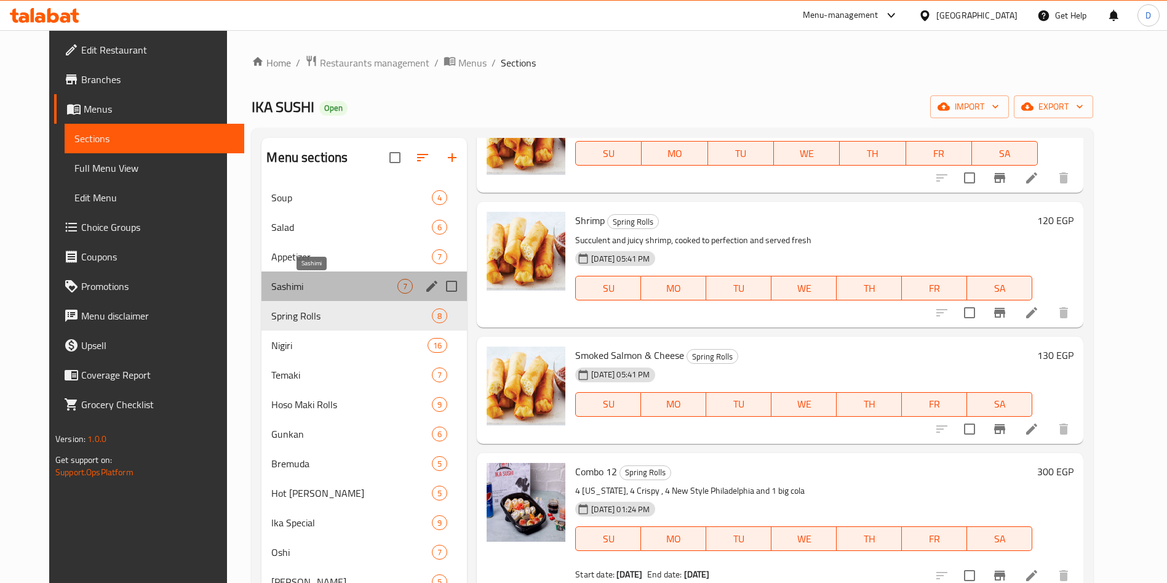
click at [281, 279] on span "Sashimi" at bounding box center [334, 286] width 126 height 15
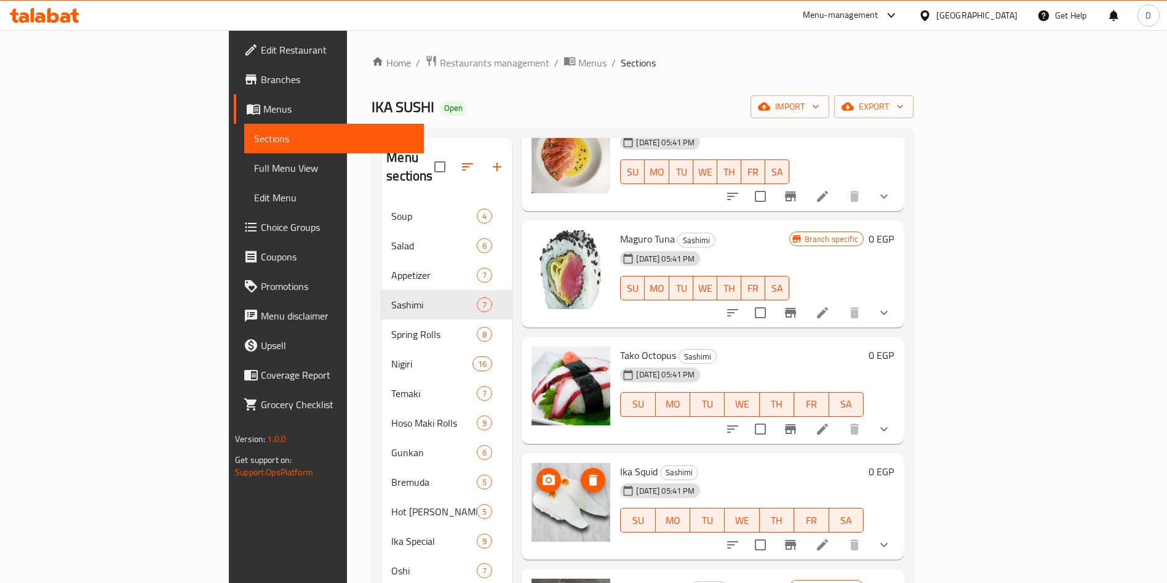
scroll to position [232, 0]
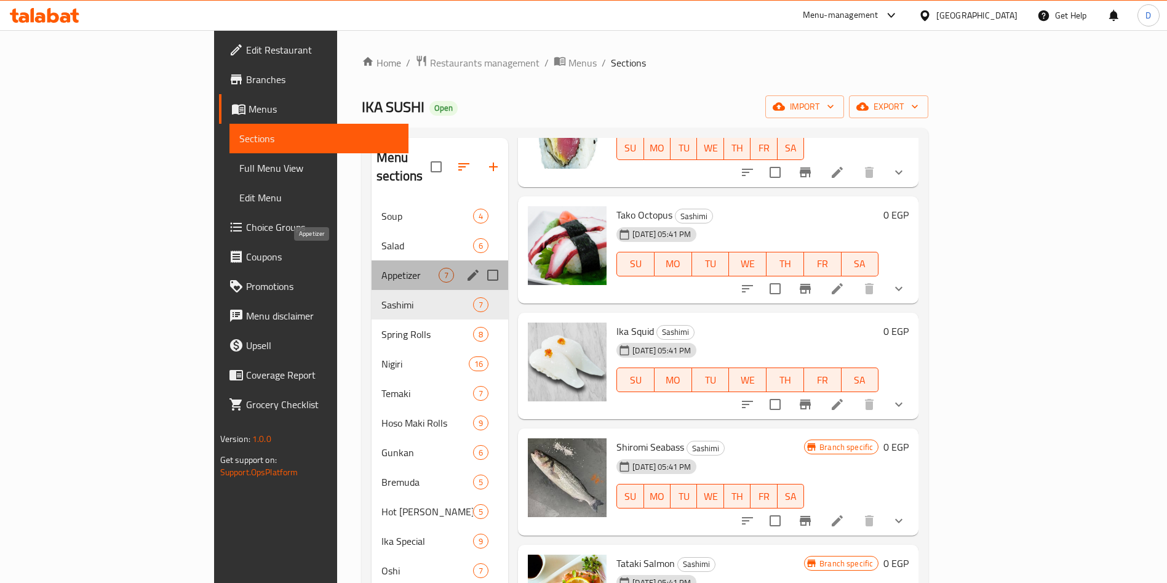
click at [381, 268] on span "Appetizer" at bounding box center [409, 275] width 57 height 15
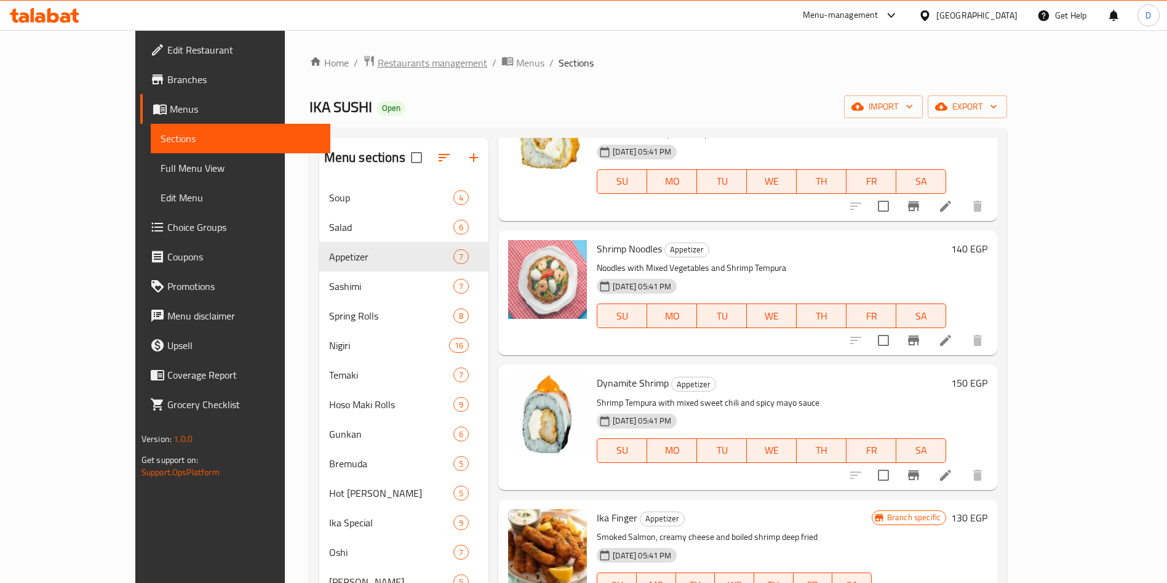
click at [378, 57] on span "Restaurants management" at bounding box center [433, 62] width 110 height 15
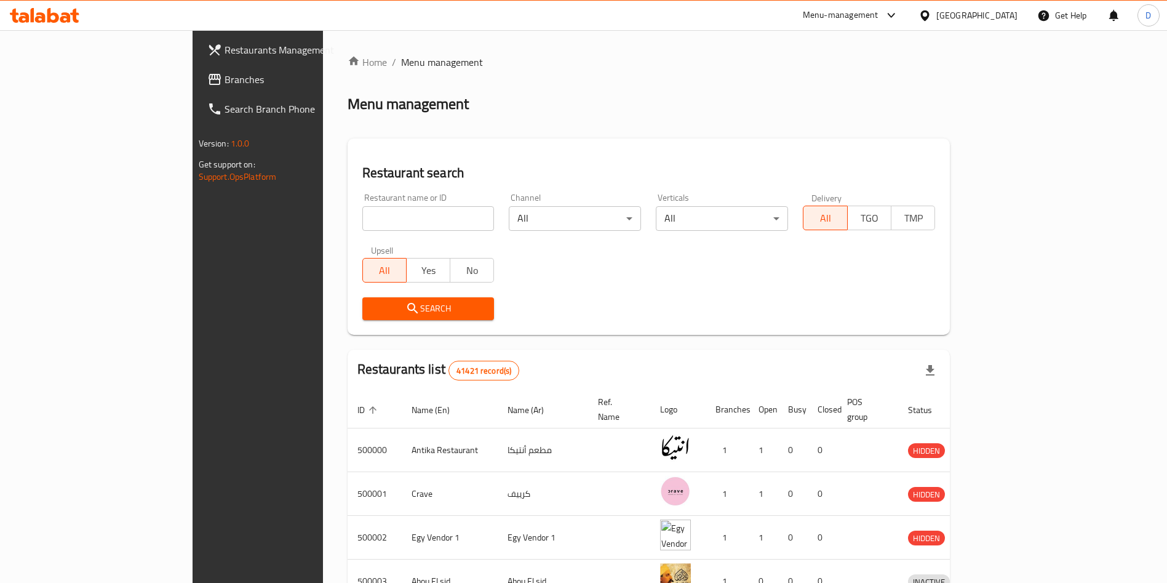
click at [377, 206] on input "search" at bounding box center [428, 218] width 132 height 25
drag, startPoint x: 386, startPoint y: 219, endPoint x: 300, endPoint y: 219, distance: 85.5
click at [362, 219] on input "Farghaly Fresh, Tagammoa 3" at bounding box center [428, 218] width 132 height 25
click button "Search" at bounding box center [428, 308] width 132 height 23
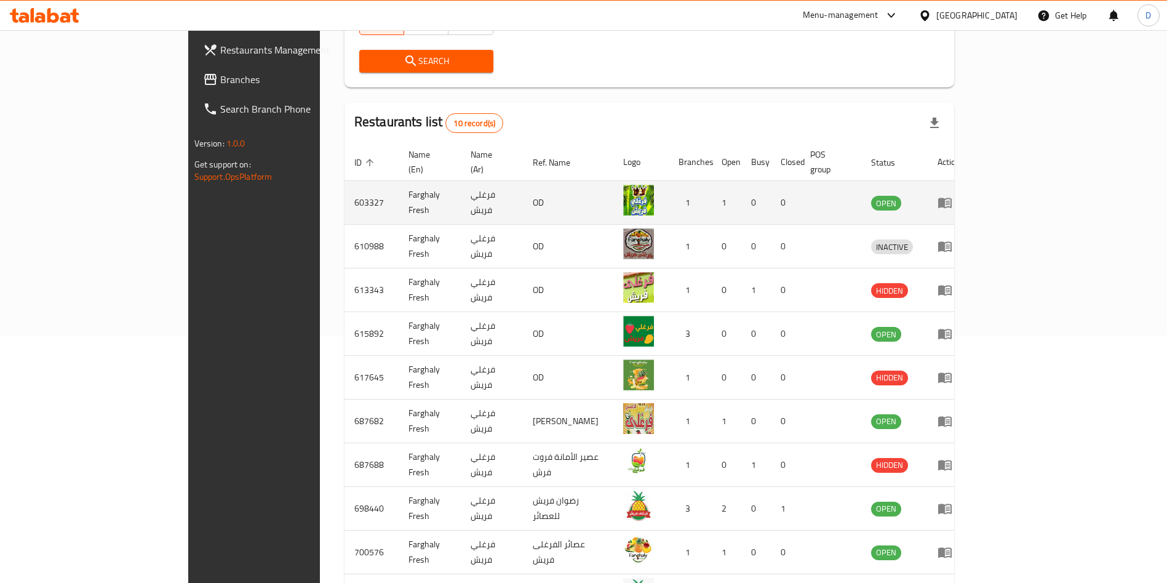
scroll to position [335, 0]
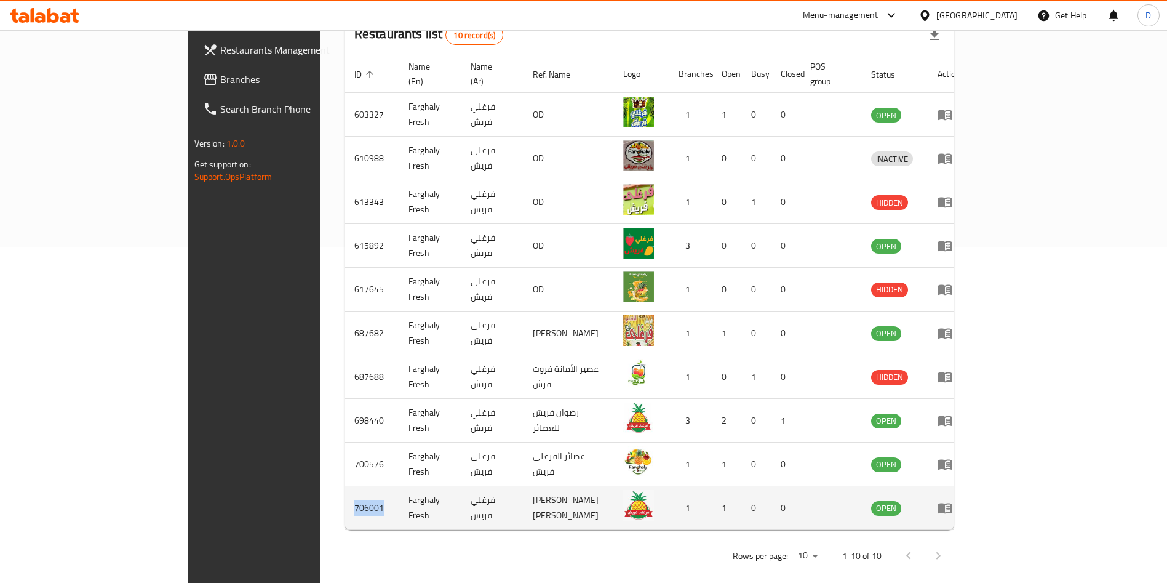
drag, startPoint x: 257, startPoint y: 489, endPoint x: 227, endPoint y: 492, distance: 30.2
click at [345, 492] on td "706001" at bounding box center [372, 508] width 54 height 44
copy td "706001"
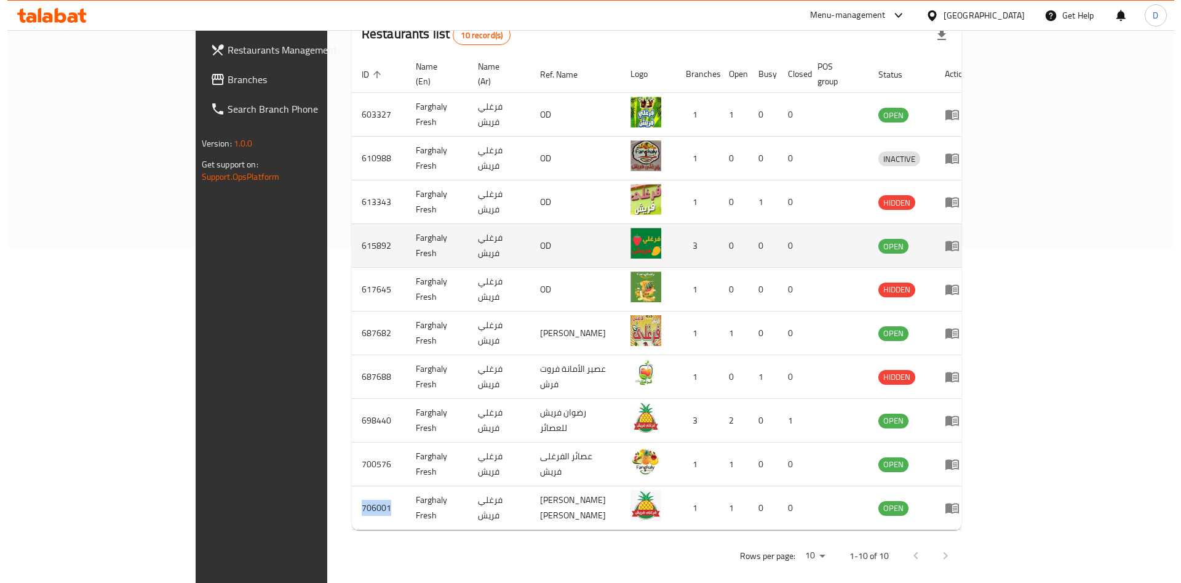
scroll to position [0, 0]
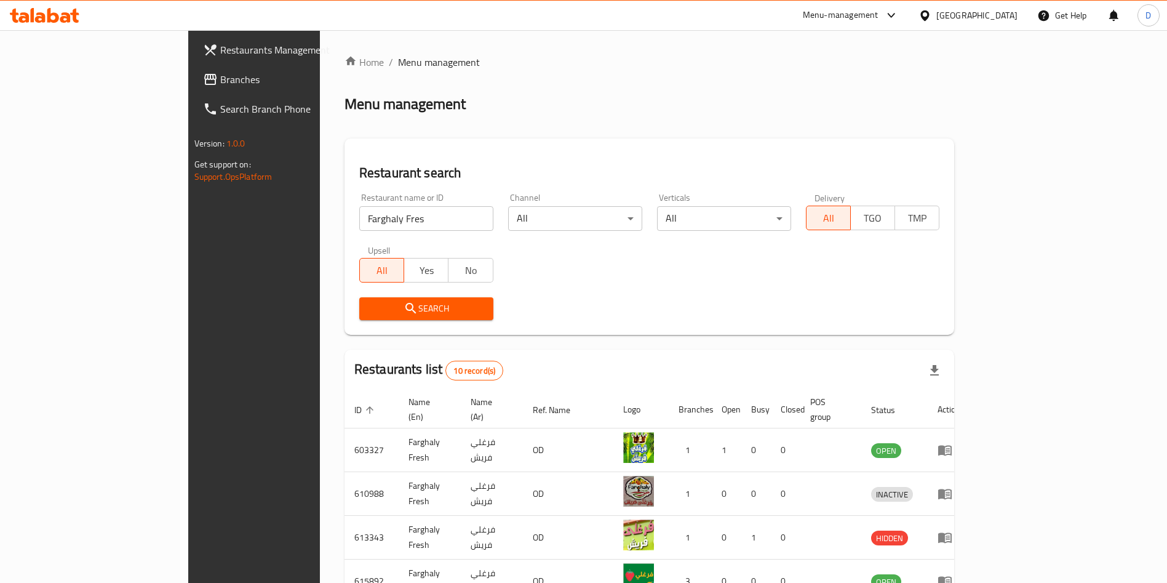
click at [380, 222] on input "Farghaly Fres" at bounding box center [426, 218] width 134 height 25
type input "ف"
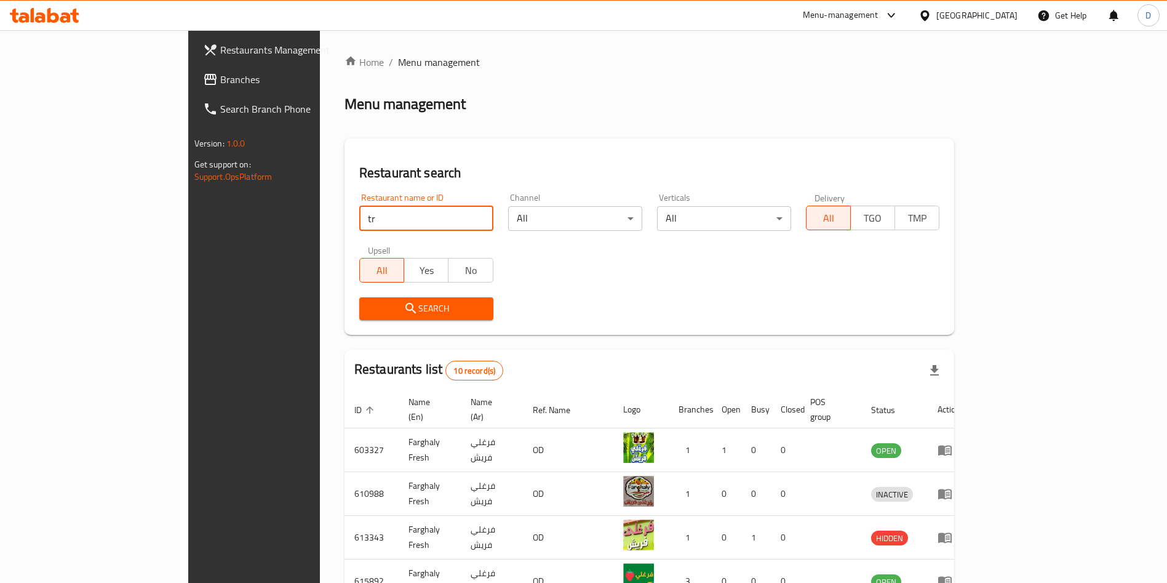
type input "Tricycle burger"
click at [378, 299] on button "Search" at bounding box center [426, 308] width 134 height 23
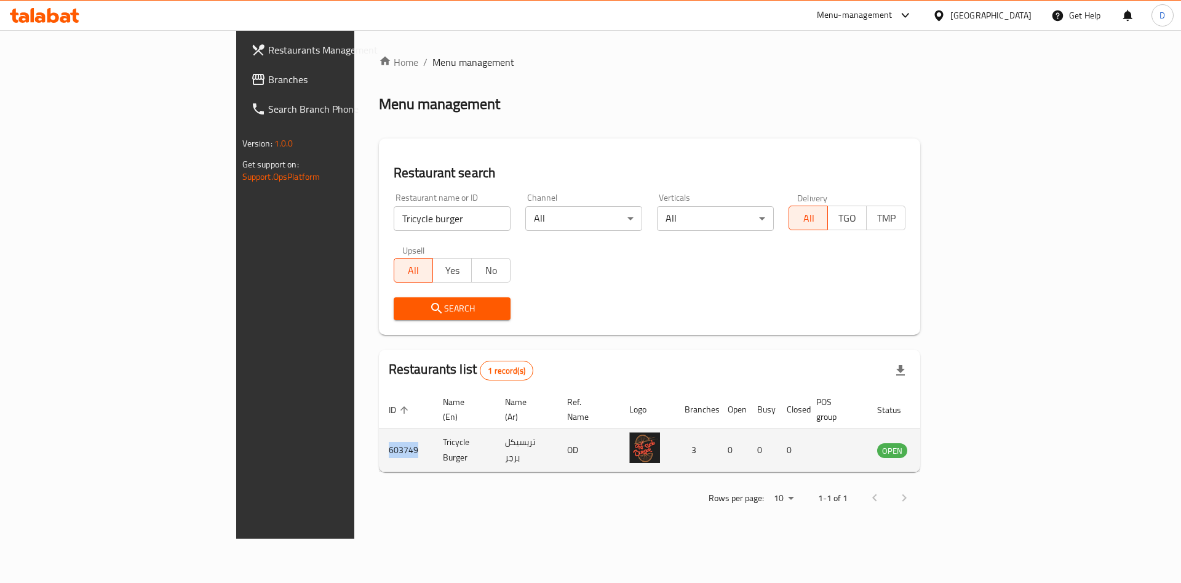
drag, startPoint x: 265, startPoint y: 434, endPoint x: 231, endPoint y: 434, distance: 34.5
click at [379, 434] on td "603749" at bounding box center [406, 450] width 54 height 44
copy td "603749"
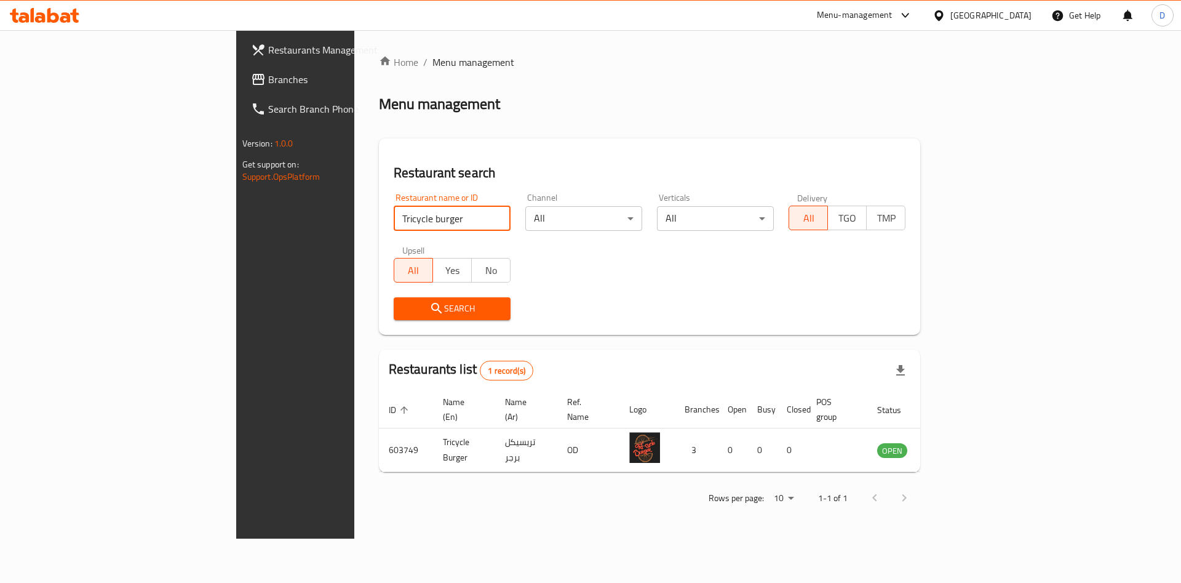
click at [394, 214] on input "Tricycle burger" at bounding box center [452, 218] width 117 height 25
click at [444, 219] on input "Tricycle burger" at bounding box center [452, 218] width 117 height 25
click at [438, 217] on input "Tricycle burger" at bounding box center [452, 218] width 117 height 25
click at [404, 301] on span "Search" at bounding box center [452, 308] width 97 height 15
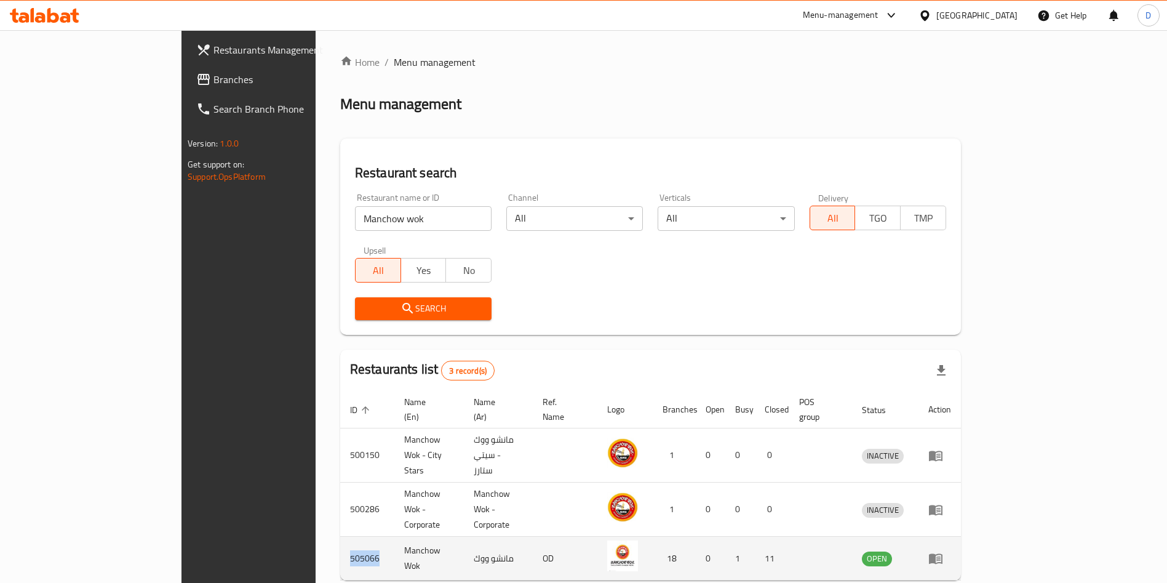
drag, startPoint x: 257, startPoint y: 524, endPoint x: 220, endPoint y: 526, distance: 37.6
click at [340, 536] on td "505066" at bounding box center [367, 558] width 54 height 44
copy td "505066"
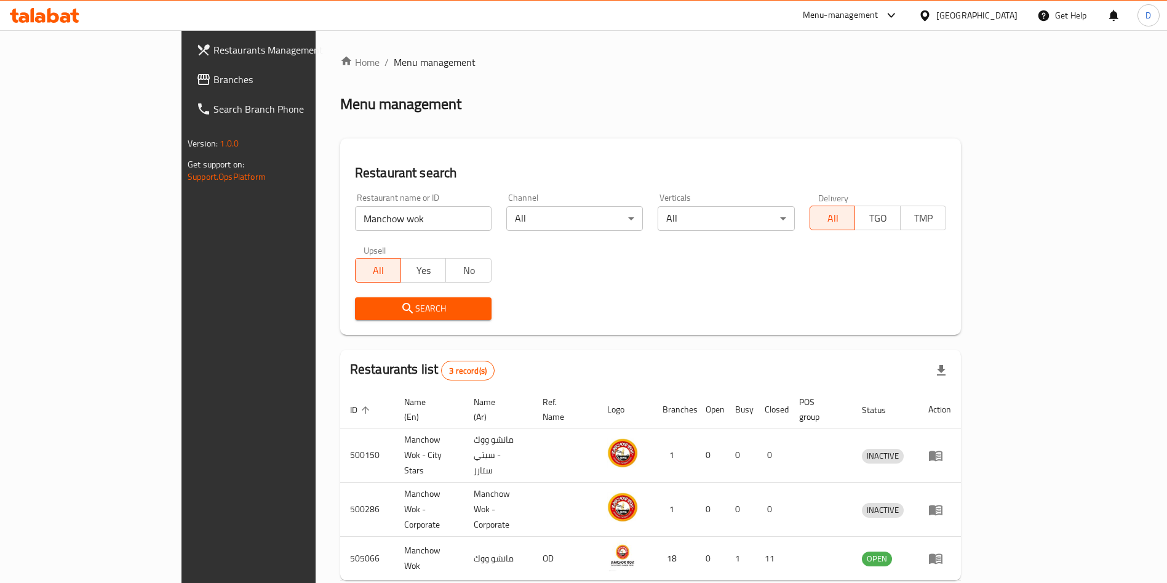
click at [355, 217] on input "Manchow wok" at bounding box center [423, 218] width 137 height 25
type input "nook"
click button "Search" at bounding box center [423, 308] width 137 height 23
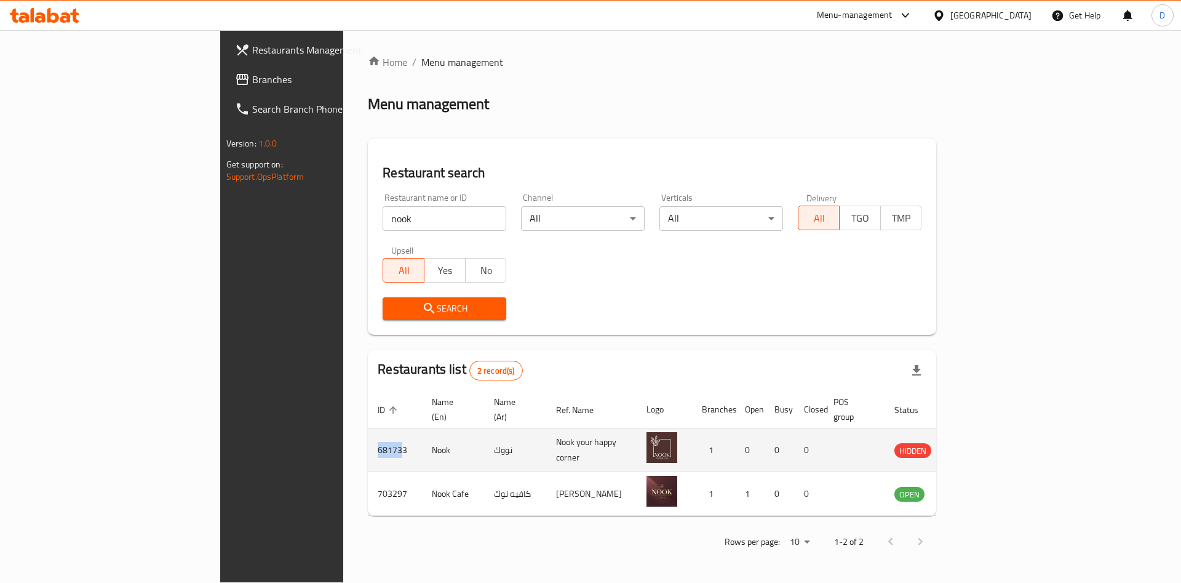
drag, startPoint x: 258, startPoint y: 432, endPoint x: 223, endPoint y: 432, distance: 35.1
click at [368, 432] on td "681733" at bounding box center [395, 450] width 54 height 44
drag, startPoint x: 261, startPoint y: 435, endPoint x: 223, endPoint y: 437, distance: 38.8
click at [368, 437] on td "681733" at bounding box center [395, 450] width 54 height 44
copy td "681733"
